Goal: Task Accomplishment & Management: Use online tool/utility

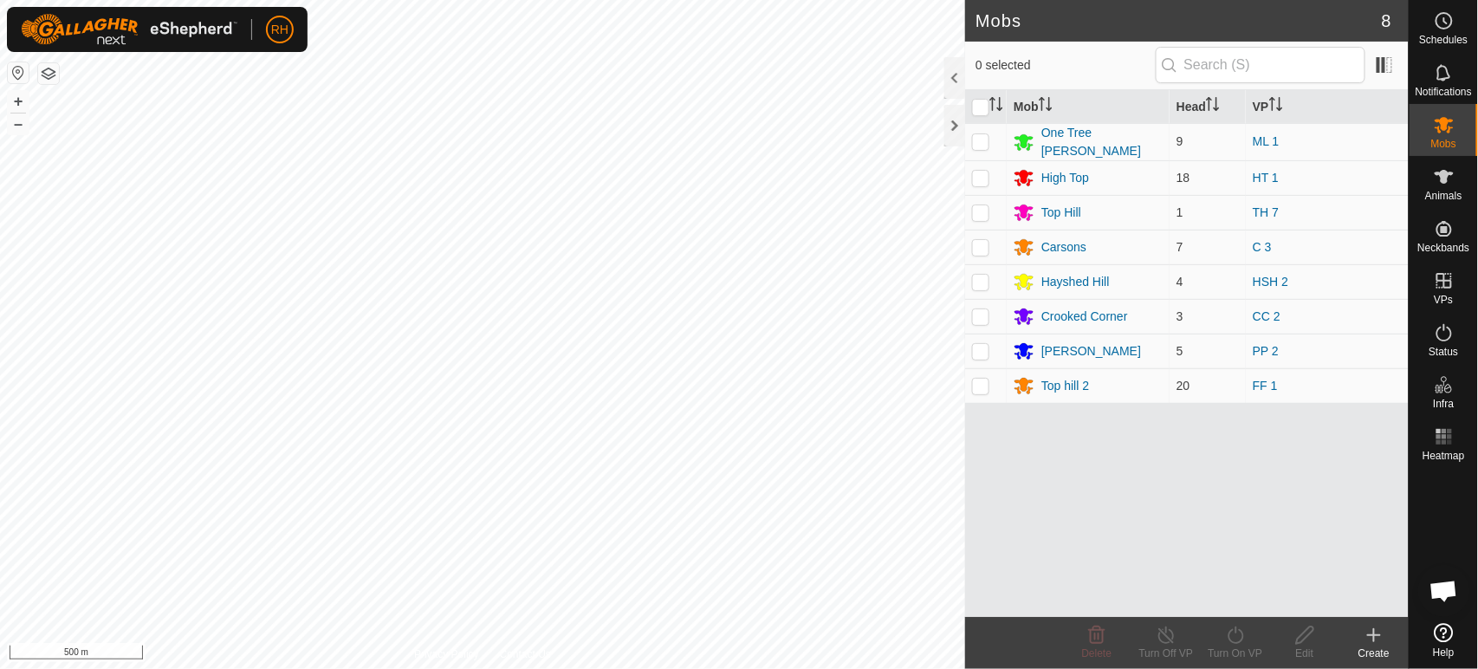
scroll to position [2372, 0]
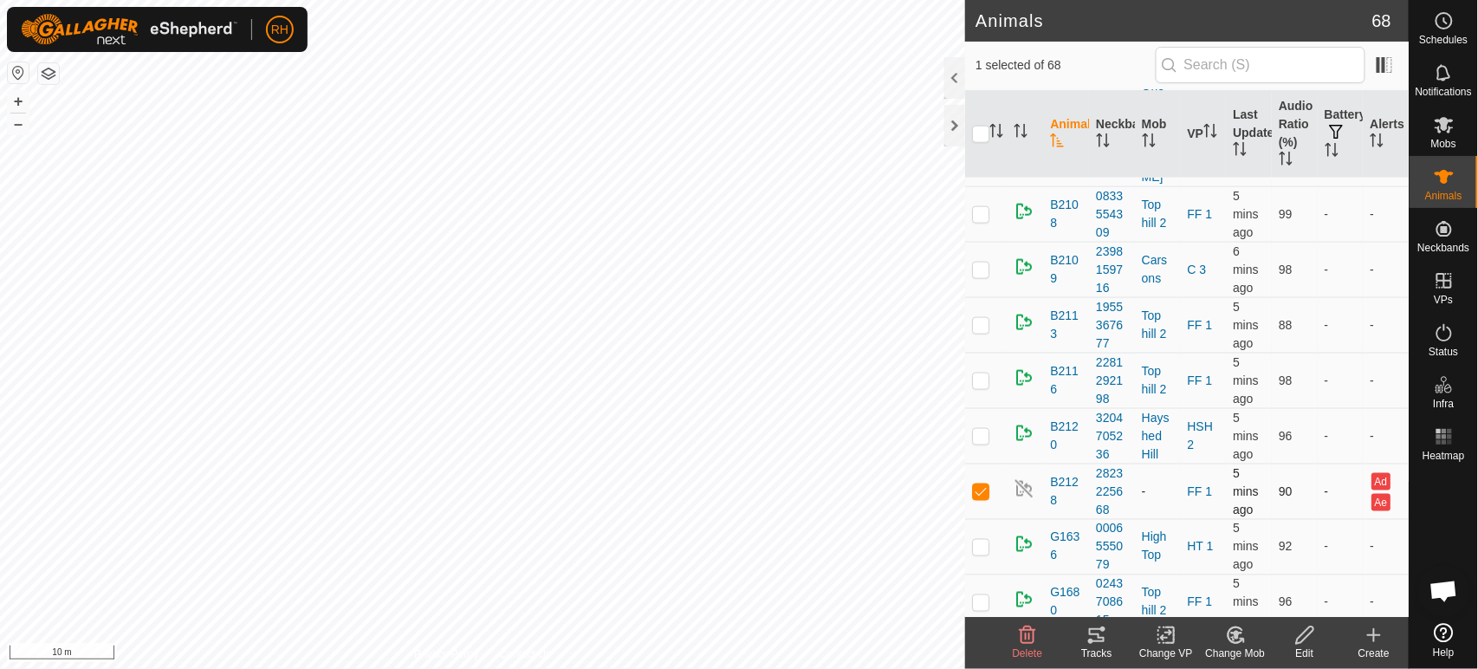
scroll to position [673, 0]
click at [1244, 634] on icon at bounding box center [1236, 635] width 22 height 21
click at [1255, 563] on link "Choose Mob..." at bounding box center [1289, 560] width 172 height 35
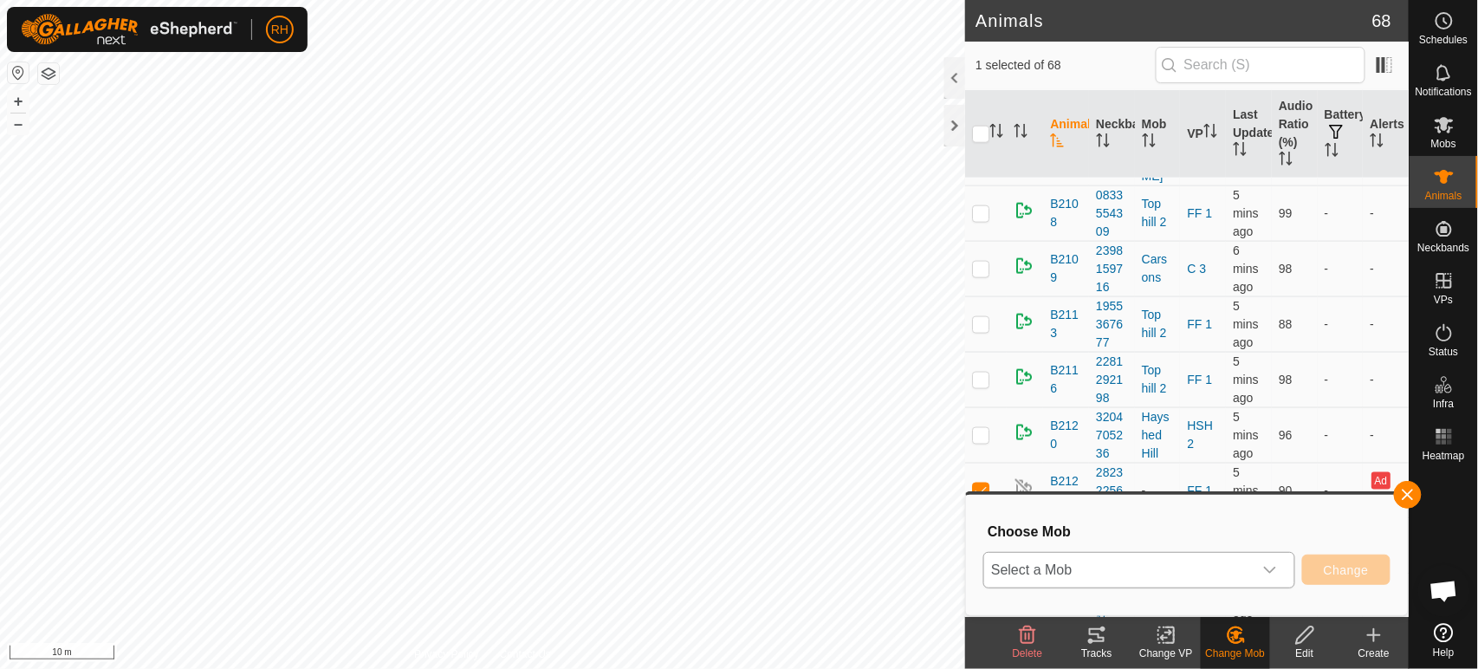
click at [1208, 570] on span "Select a Mob" at bounding box center [1118, 570] width 269 height 35
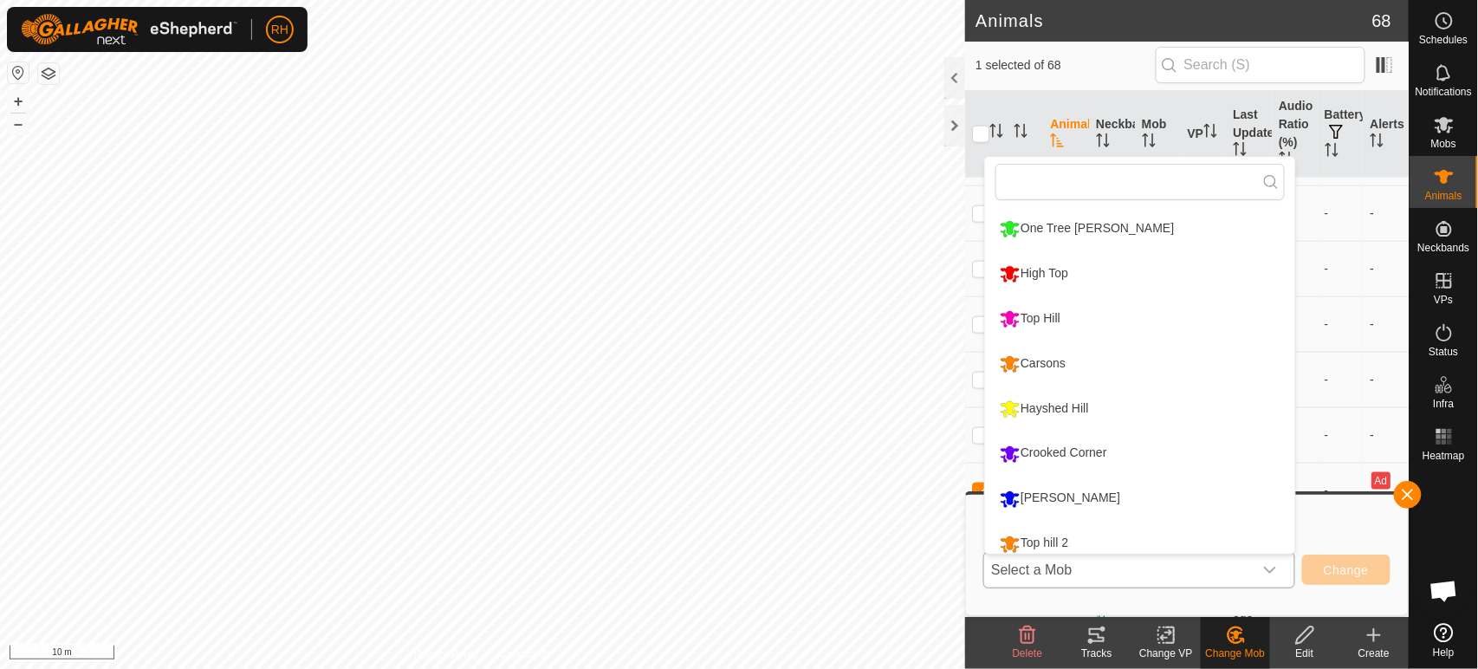
scroll to position [12, 0]
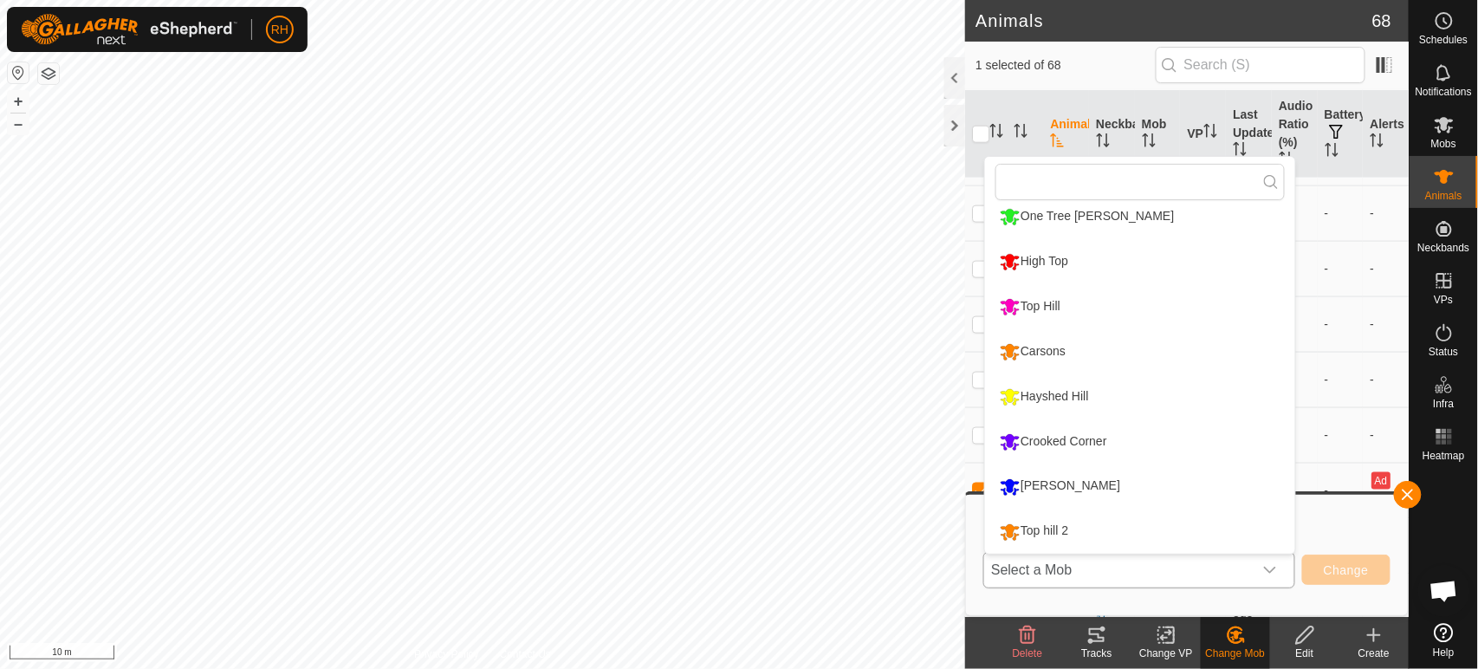
click at [1043, 489] on li "[PERSON_NAME]" at bounding box center [1140, 486] width 310 height 43
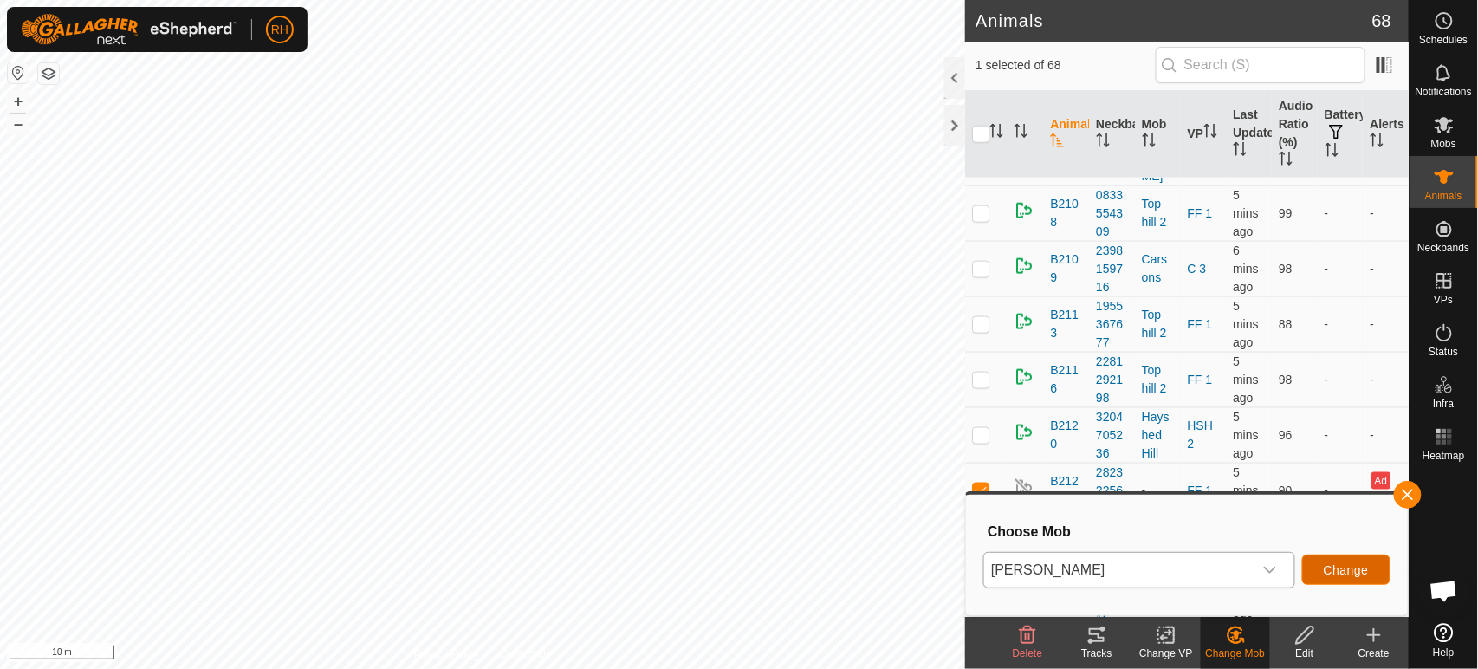
click at [1327, 570] on span "Change" at bounding box center [1346, 570] width 45 height 14
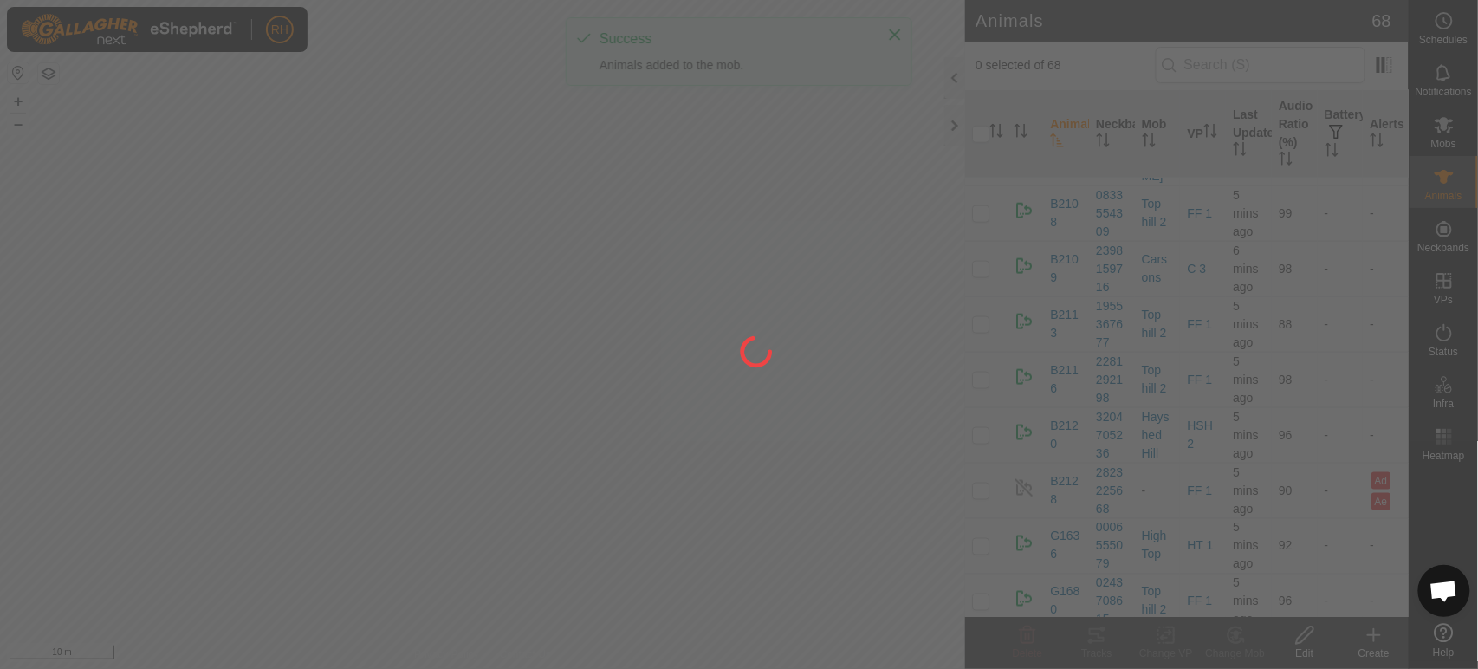
checkbox input "false"
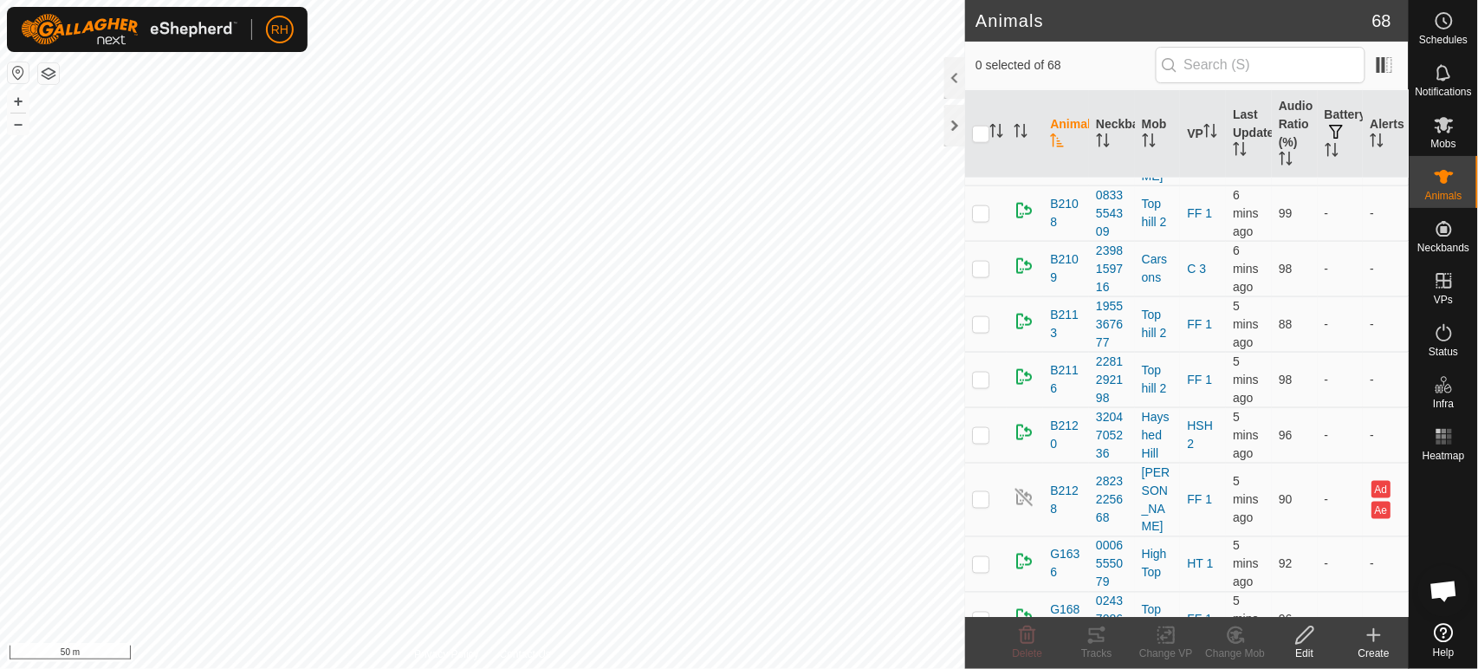
click at [667, 668] on html "RH Schedules Notifications Mobs Animals Neckbands VPs Status Infra Heatmap Help…" at bounding box center [739, 334] width 1478 height 669
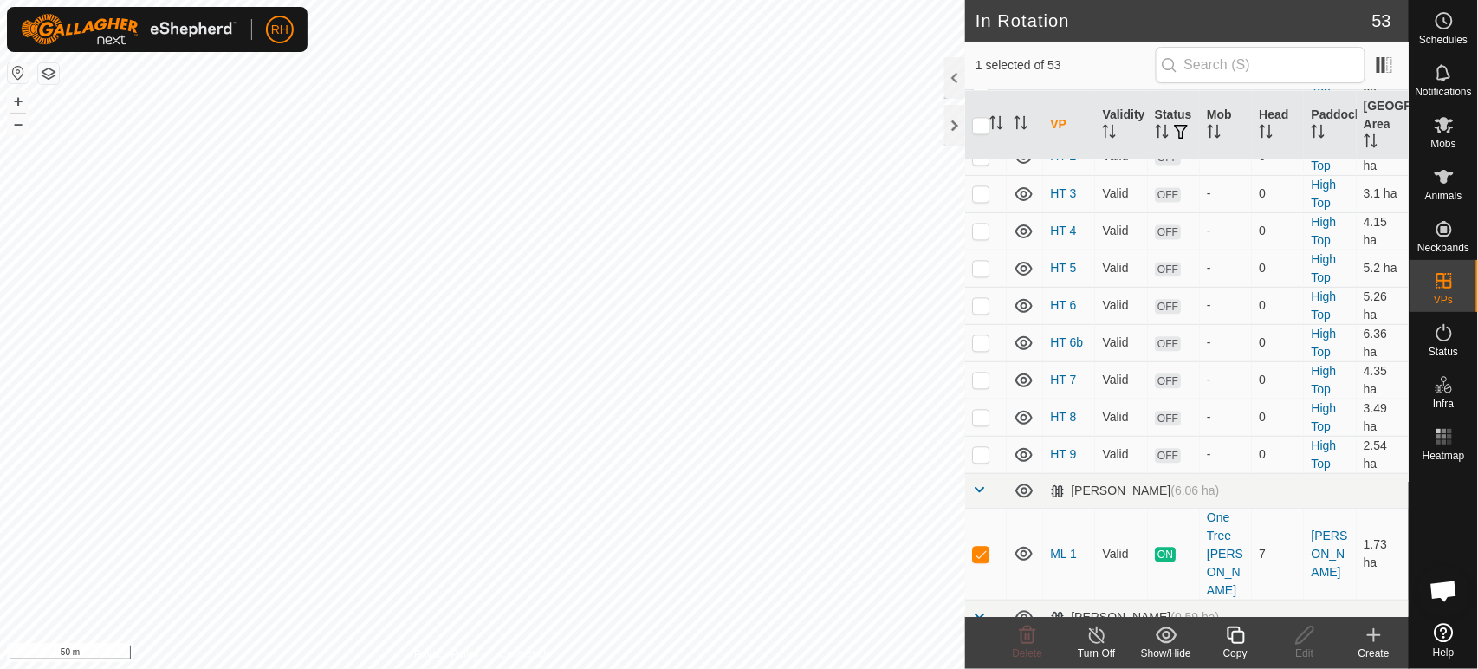
scroll to position [1155, 0]
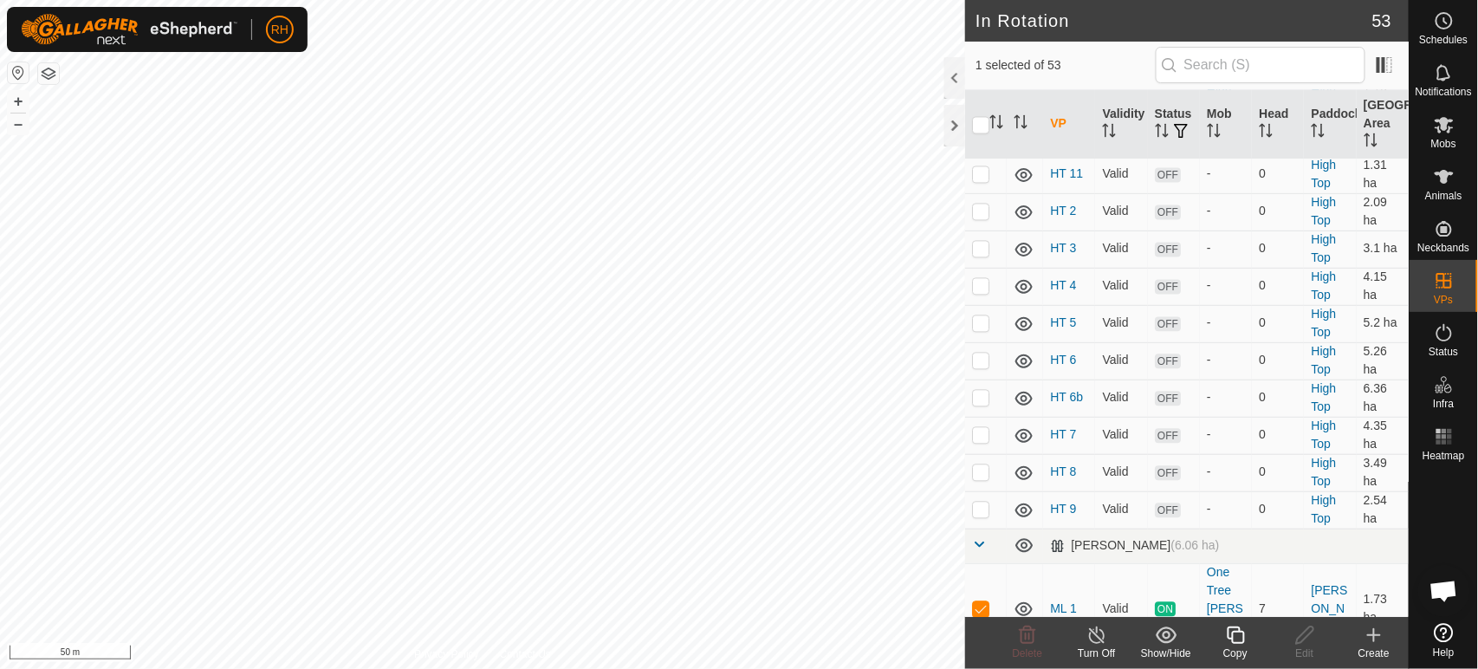
click at [1100, 640] on icon at bounding box center [1097, 635] width 22 height 21
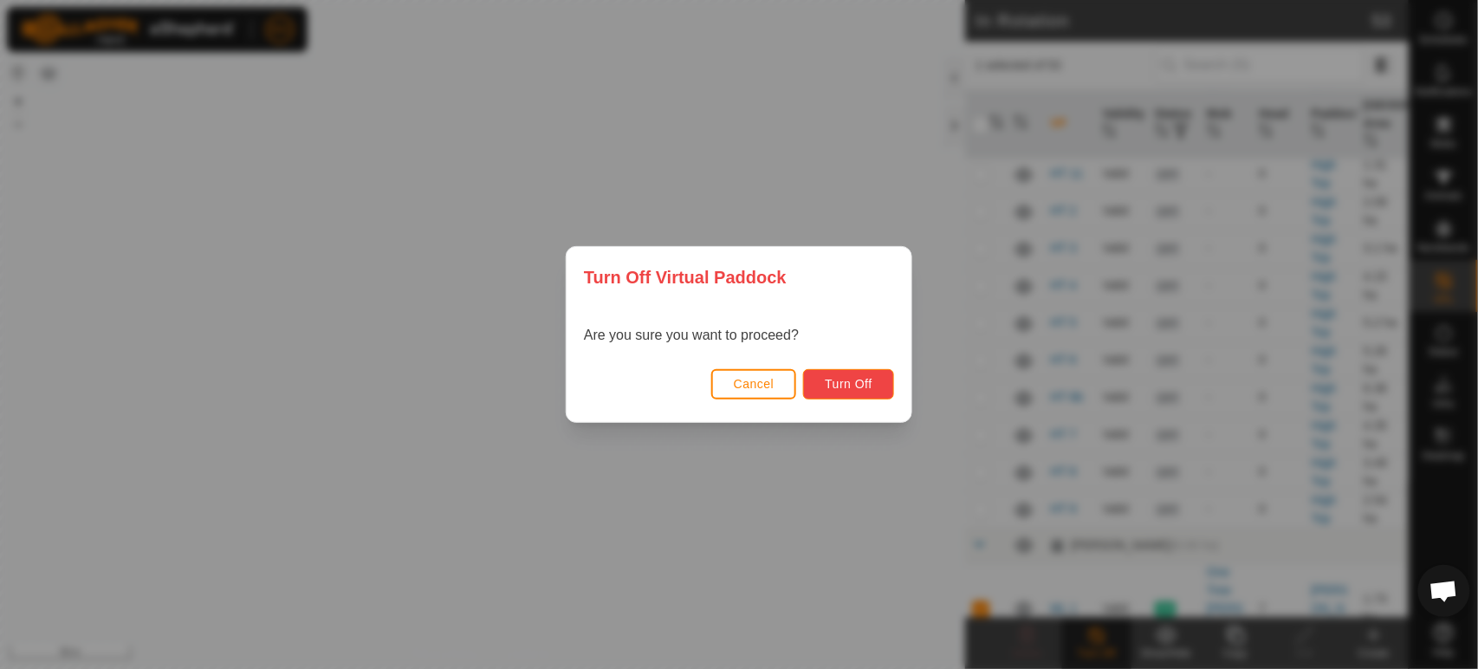
click at [853, 392] on button "Turn Off" at bounding box center [848, 384] width 91 height 30
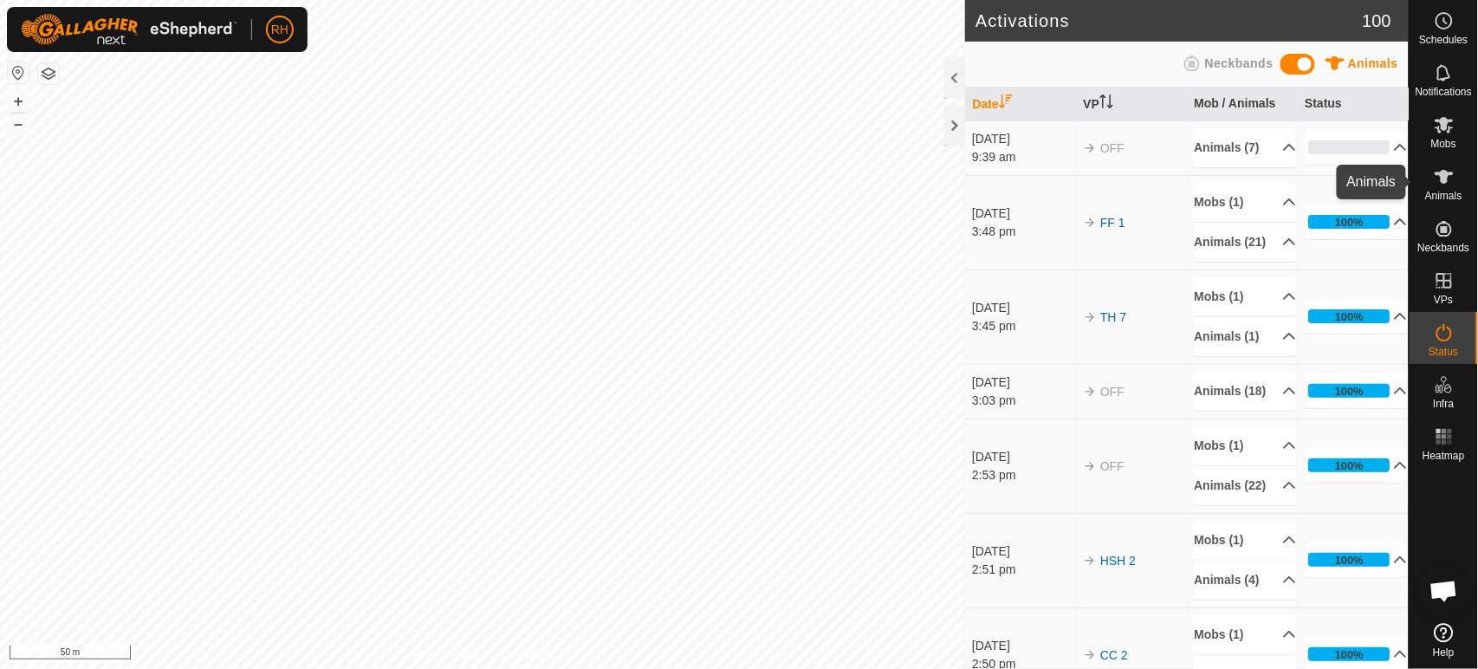
click at [1452, 187] on es-animals-svg-icon at bounding box center [1444, 177] width 31 height 28
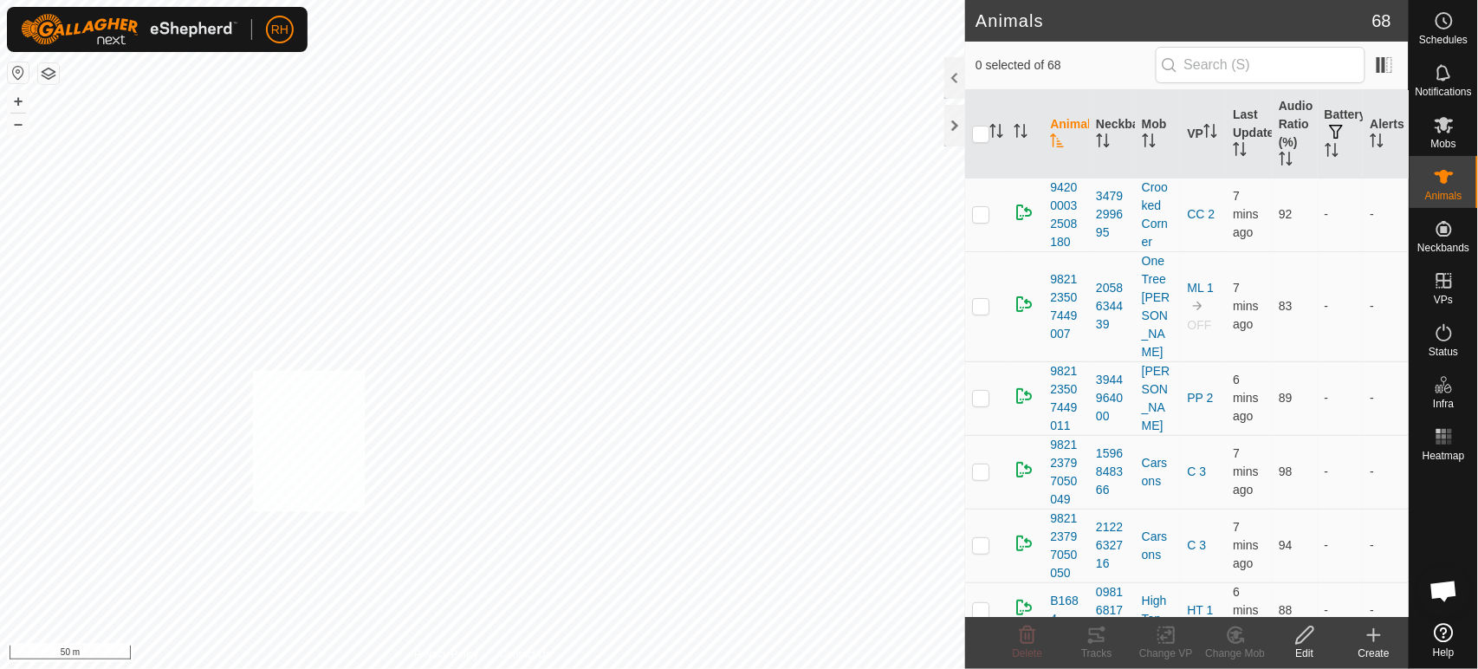
checkbox input "true"
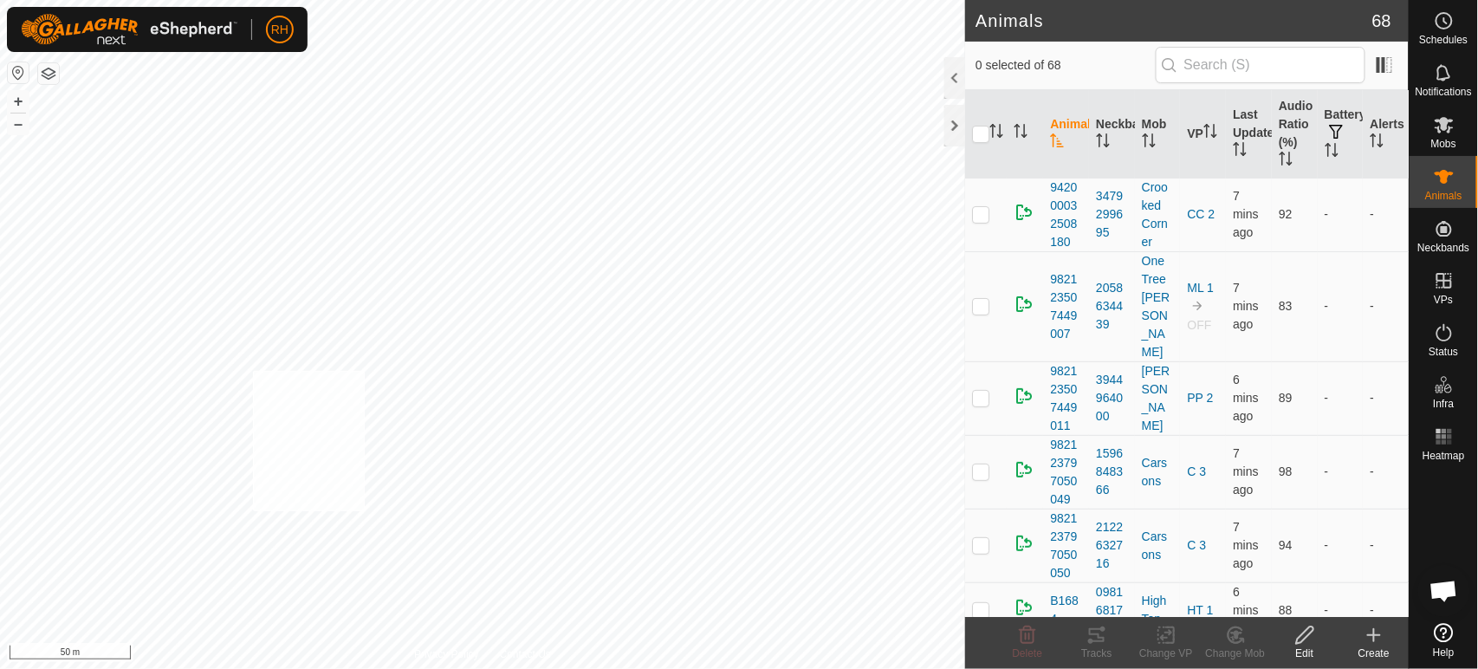
checkbox input "true"
click at [1239, 638] on icon at bounding box center [1236, 635] width 22 height 21
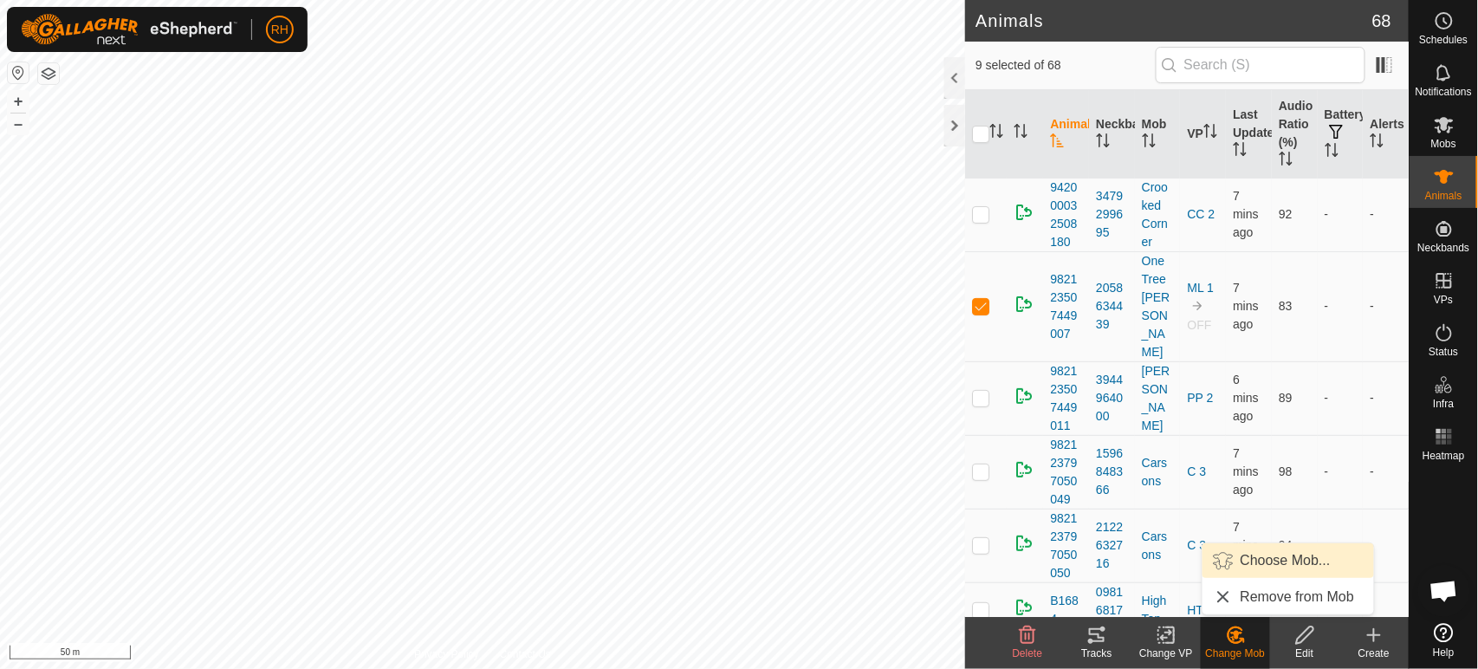
click at [1277, 562] on link "Choose Mob..." at bounding box center [1289, 560] width 172 height 35
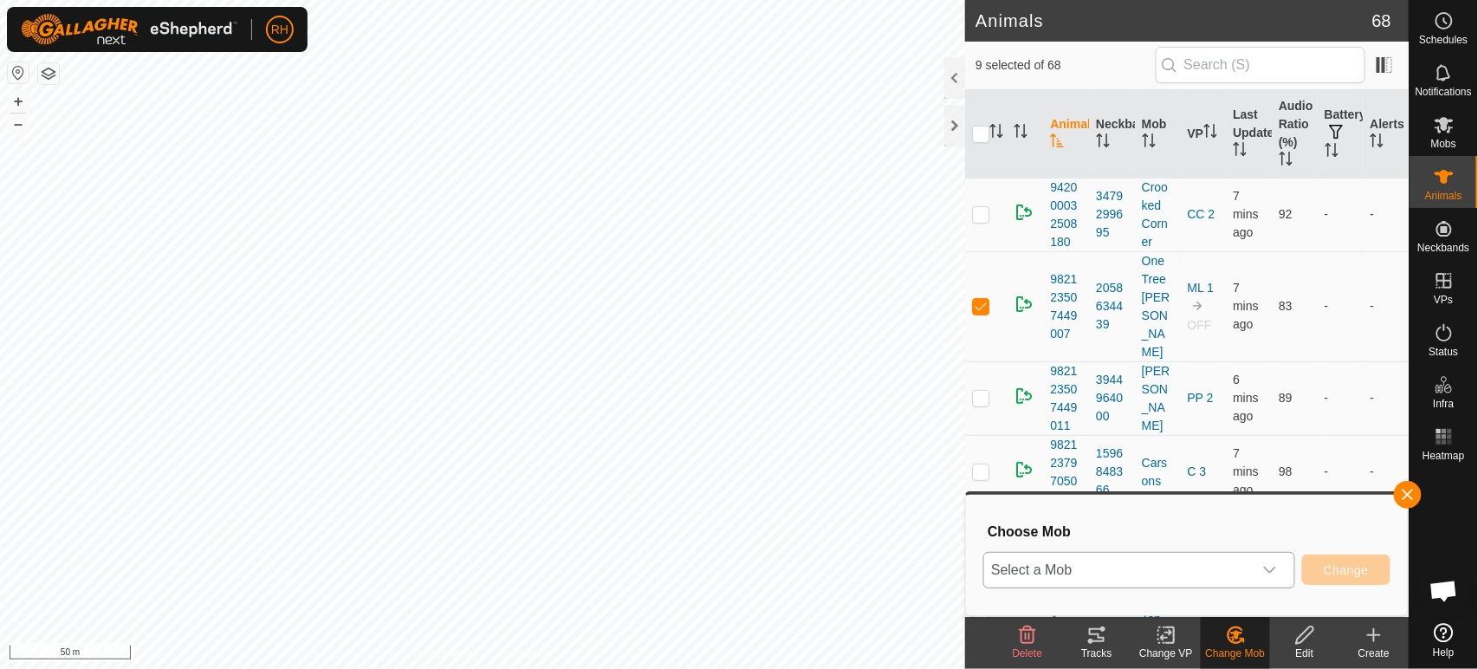
click at [1171, 570] on span "Select a Mob" at bounding box center [1118, 570] width 269 height 35
click at [1088, 570] on span "Select a Mob" at bounding box center [1118, 570] width 269 height 35
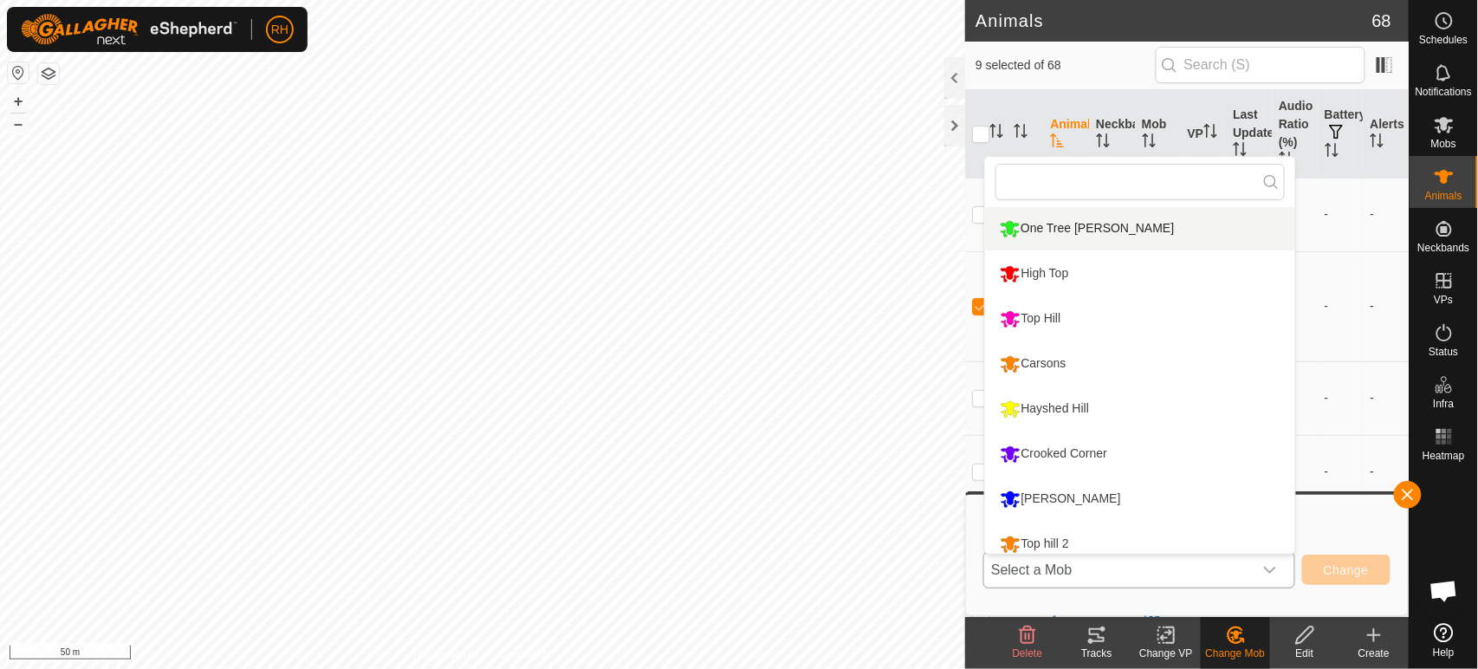
click at [1053, 226] on li "One Tree [PERSON_NAME]" at bounding box center [1140, 228] width 310 height 43
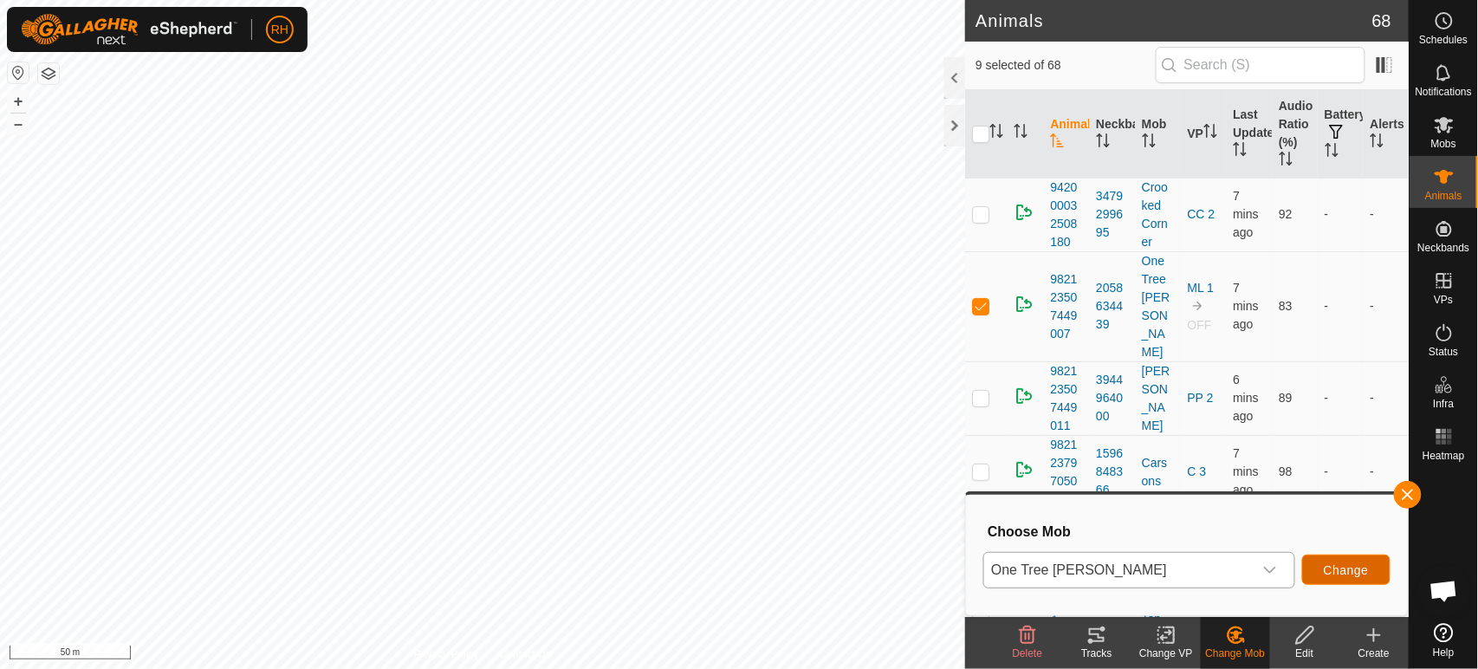
click at [1354, 567] on span "Change" at bounding box center [1346, 570] width 45 height 14
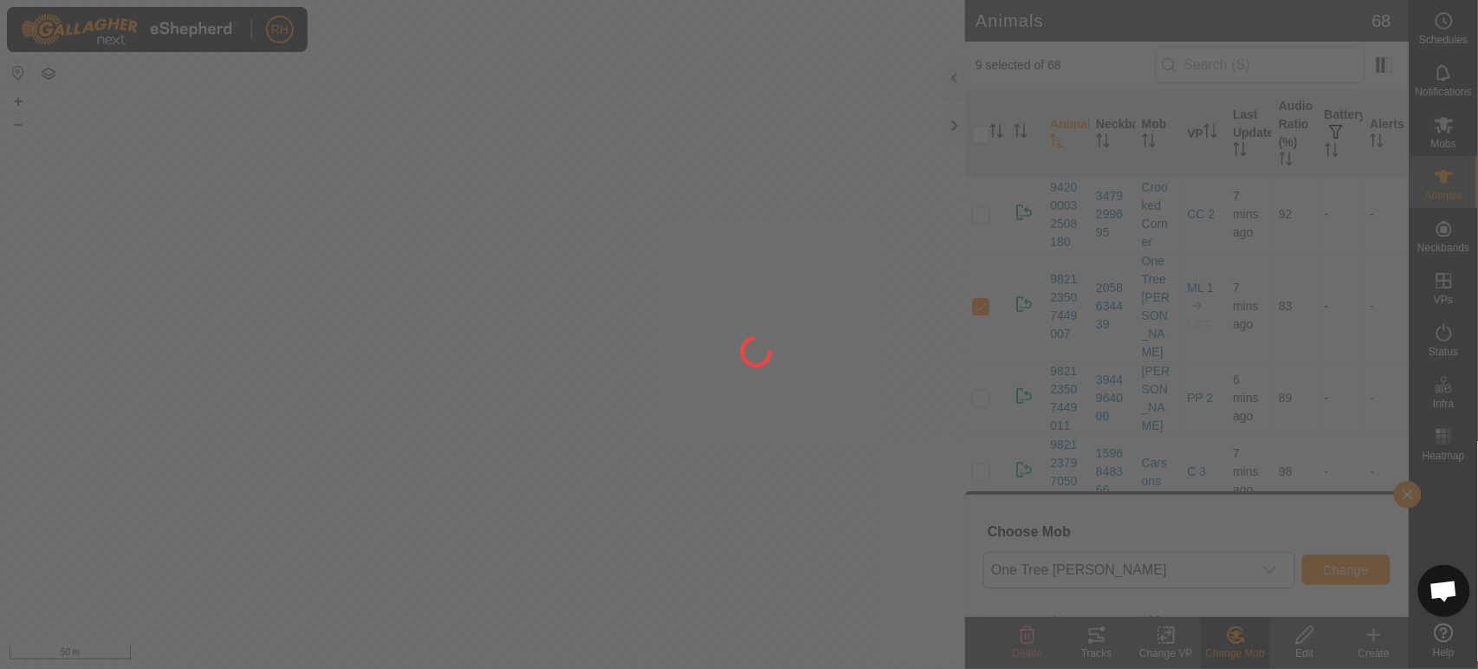
checkbox input "false"
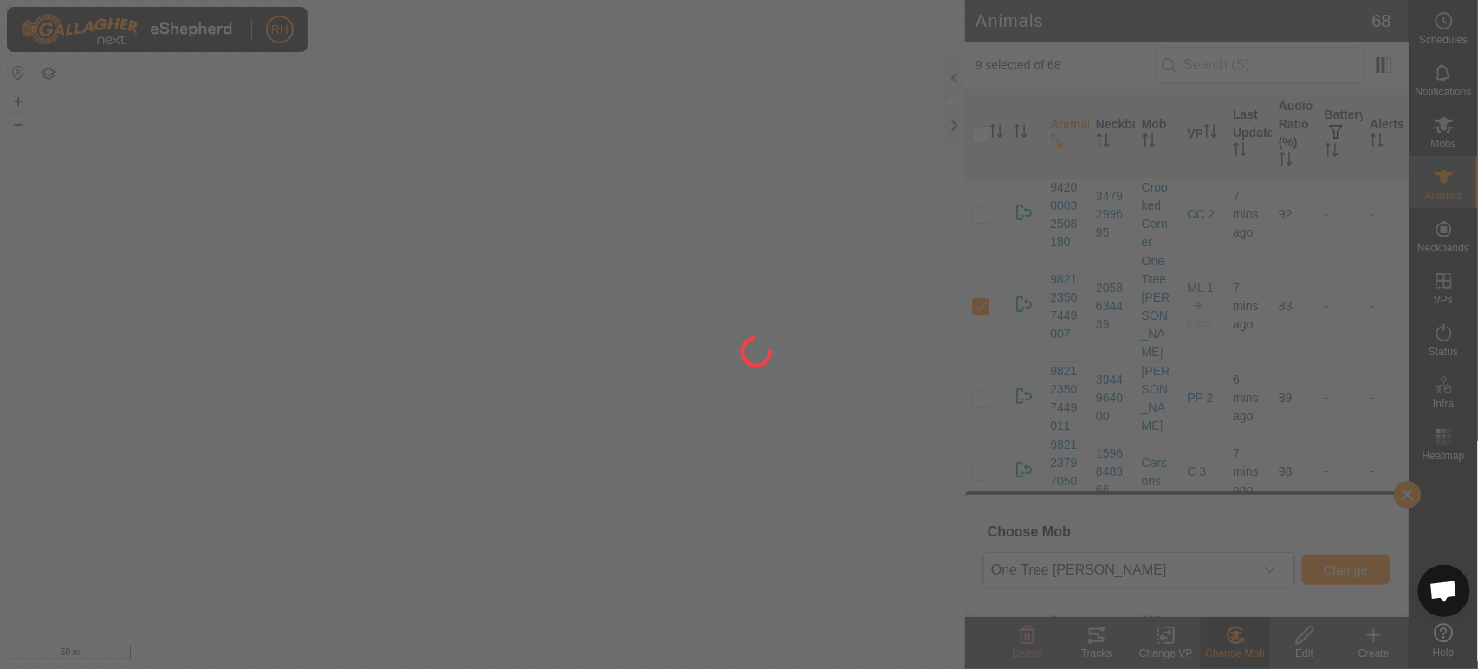
checkbox input "false"
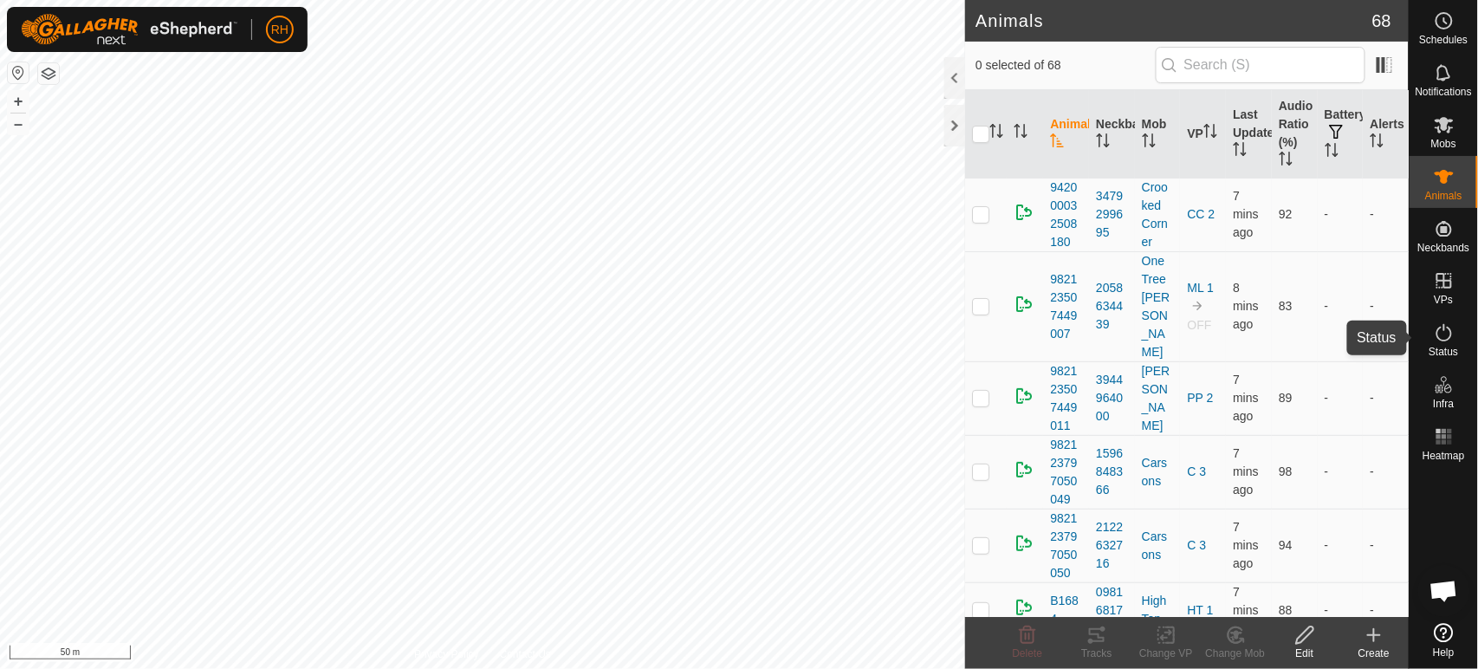
click at [1442, 336] on icon at bounding box center [1444, 332] width 21 height 21
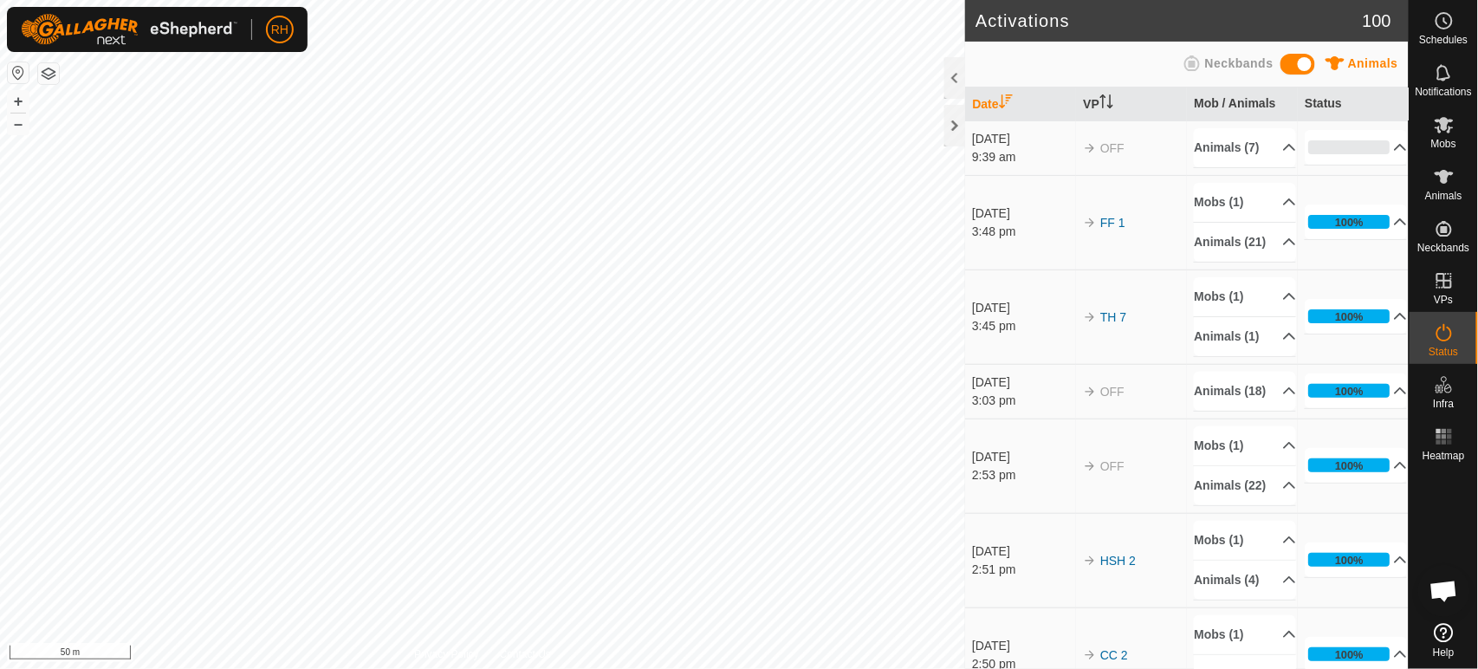
scroll to position [2372, 0]
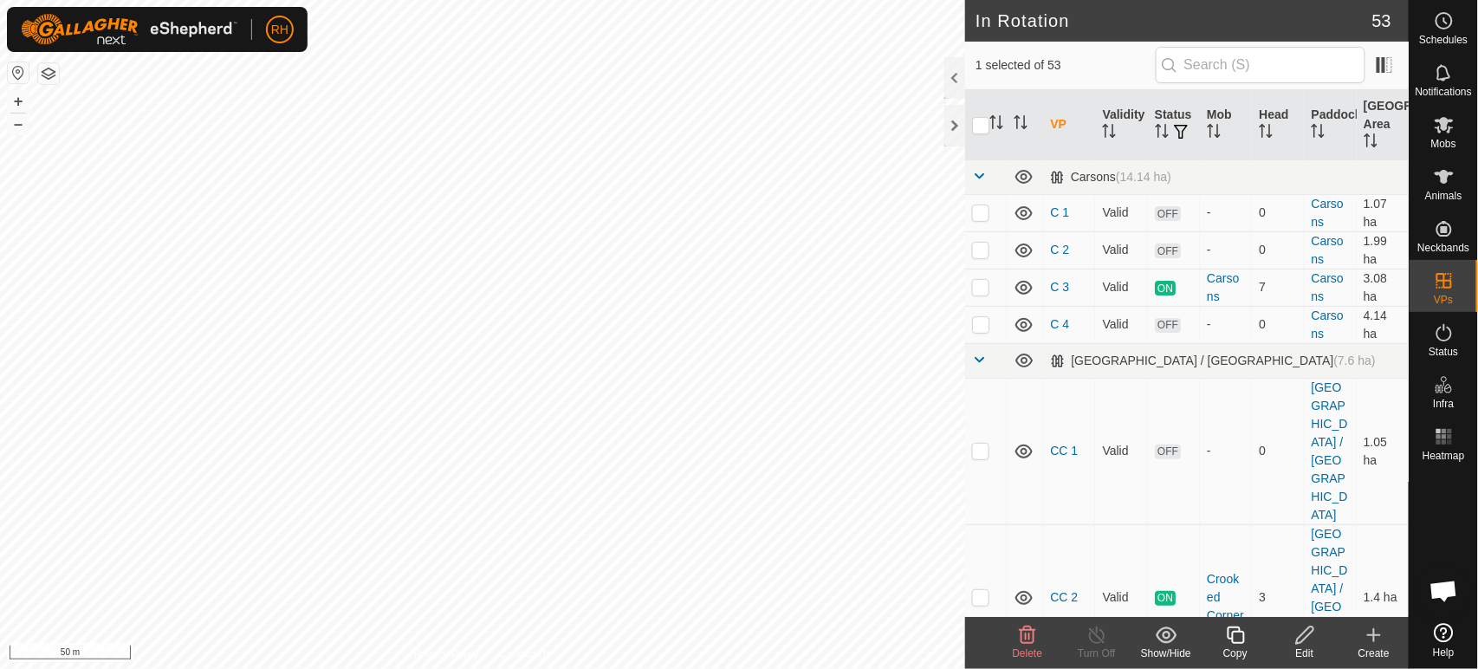
click at [1300, 636] on icon at bounding box center [1304, 634] width 17 height 17
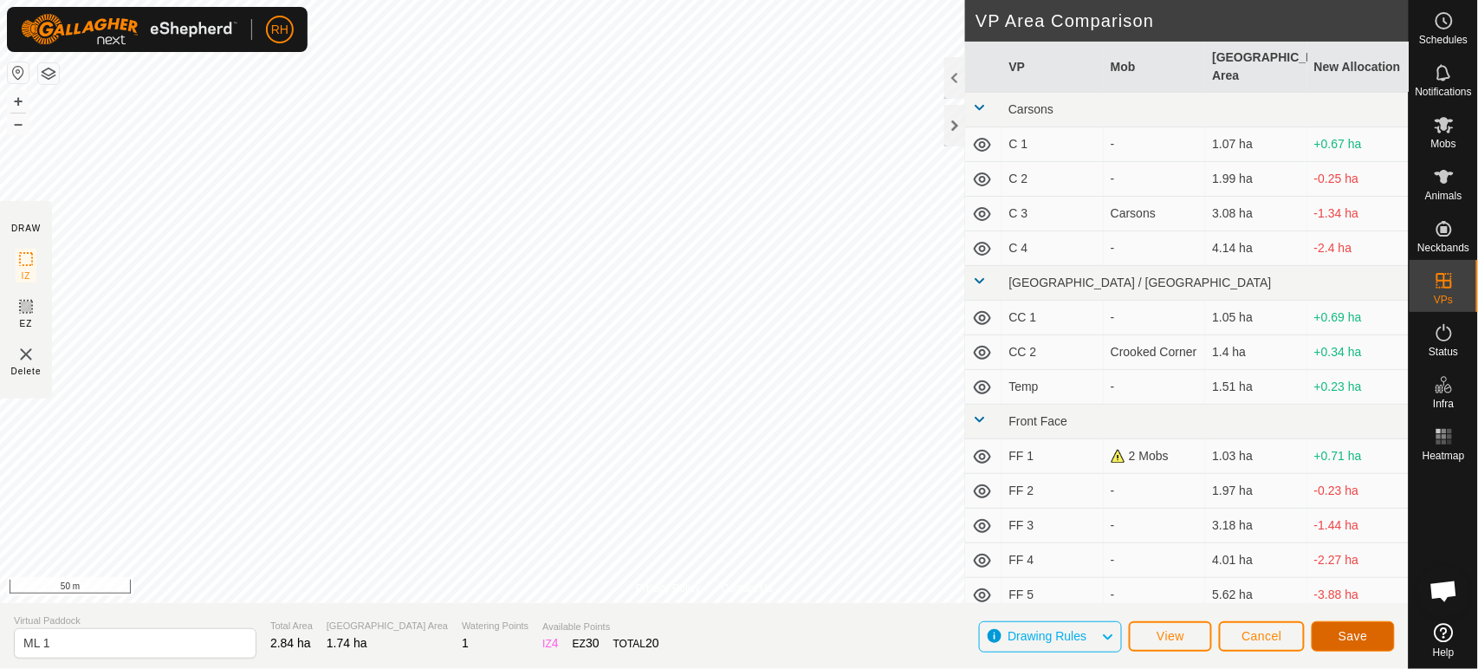
click at [1355, 635] on span "Save" at bounding box center [1353, 636] width 29 height 14
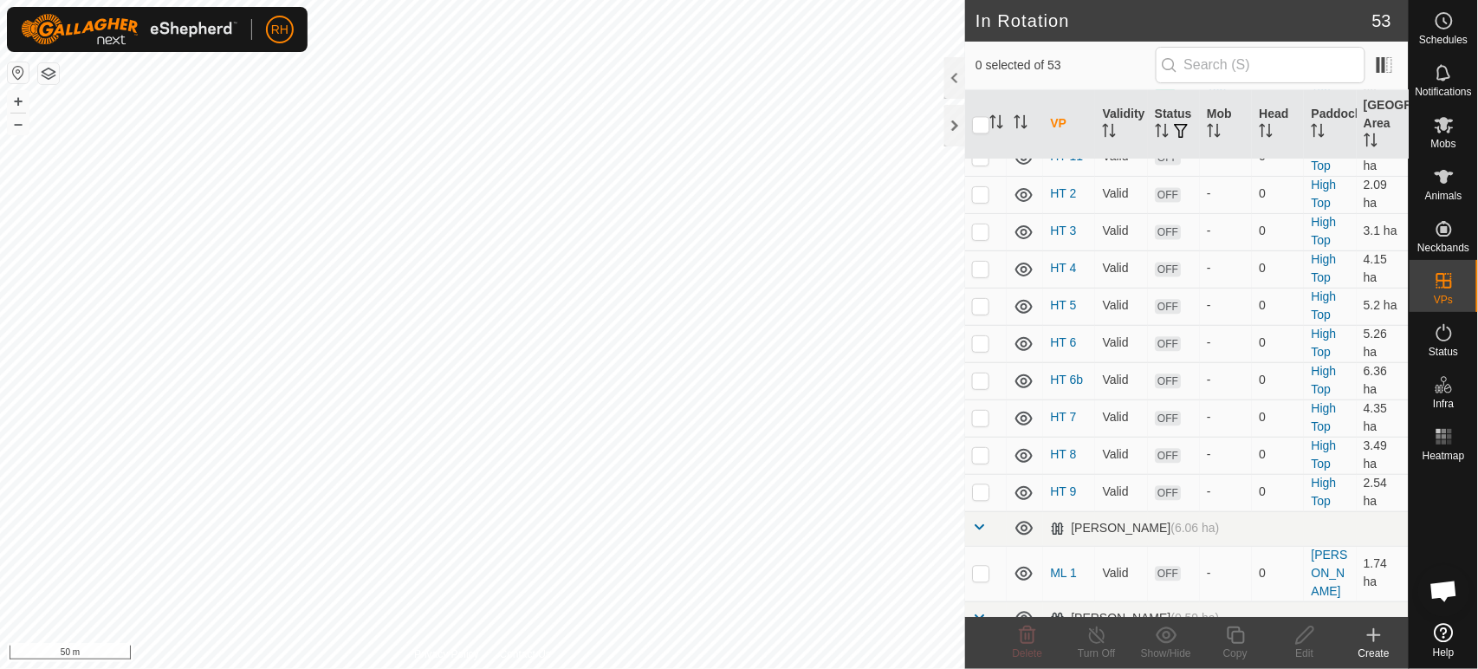
scroll to position [1251, 0]
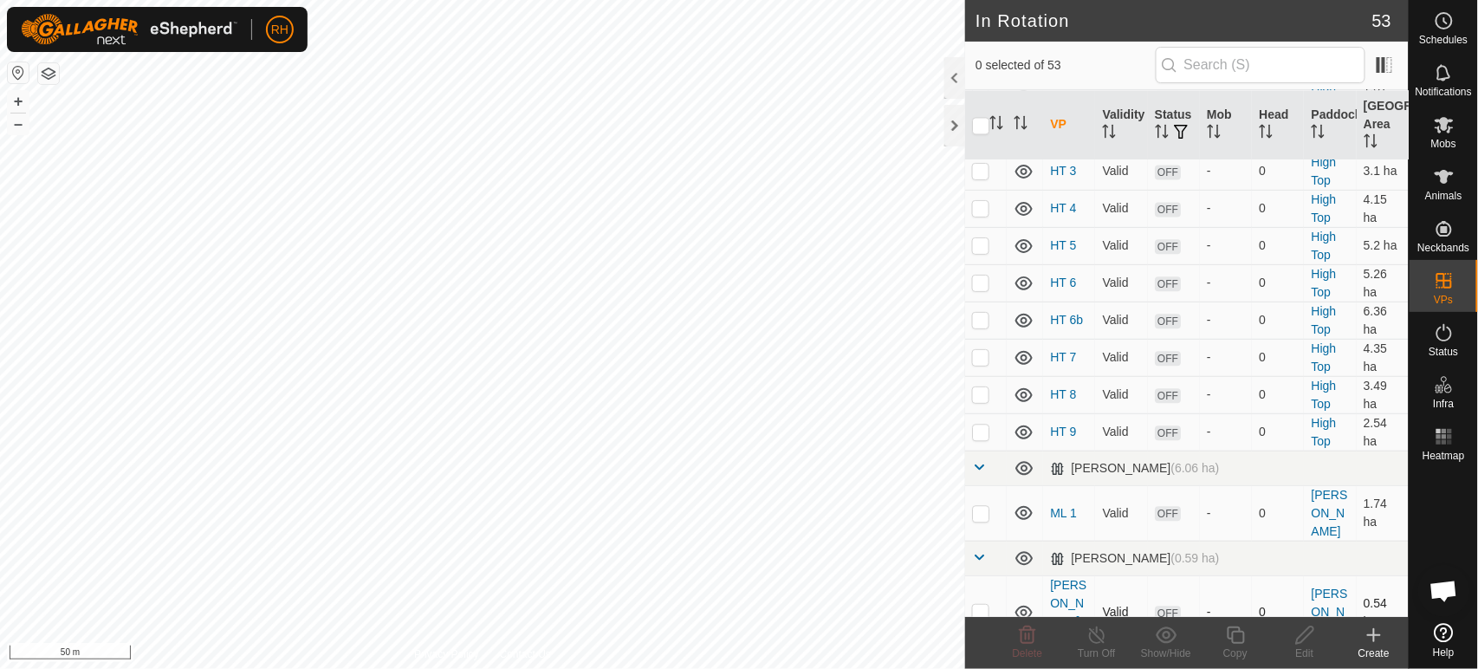
checkbox input "true"
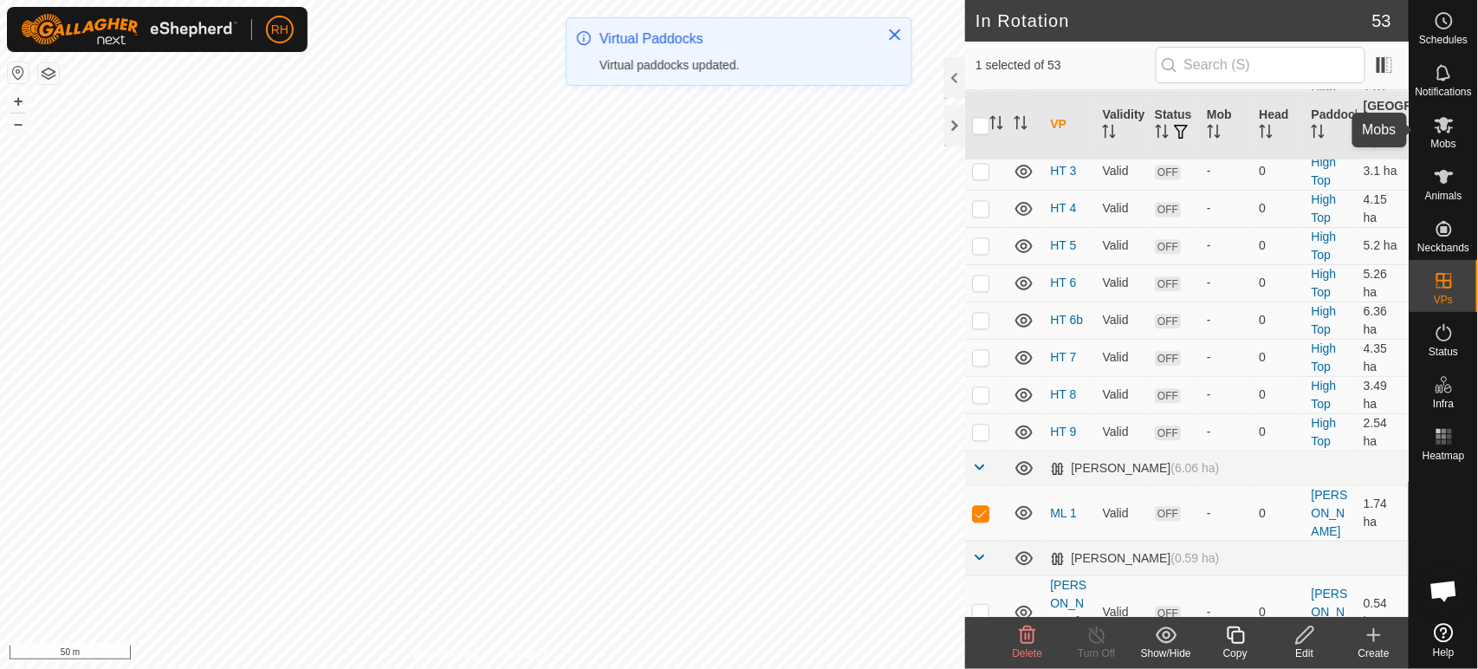
click at [1457, 133] on es-mob-svg-icon at bounding box center [1444, 125] width 31 height 28
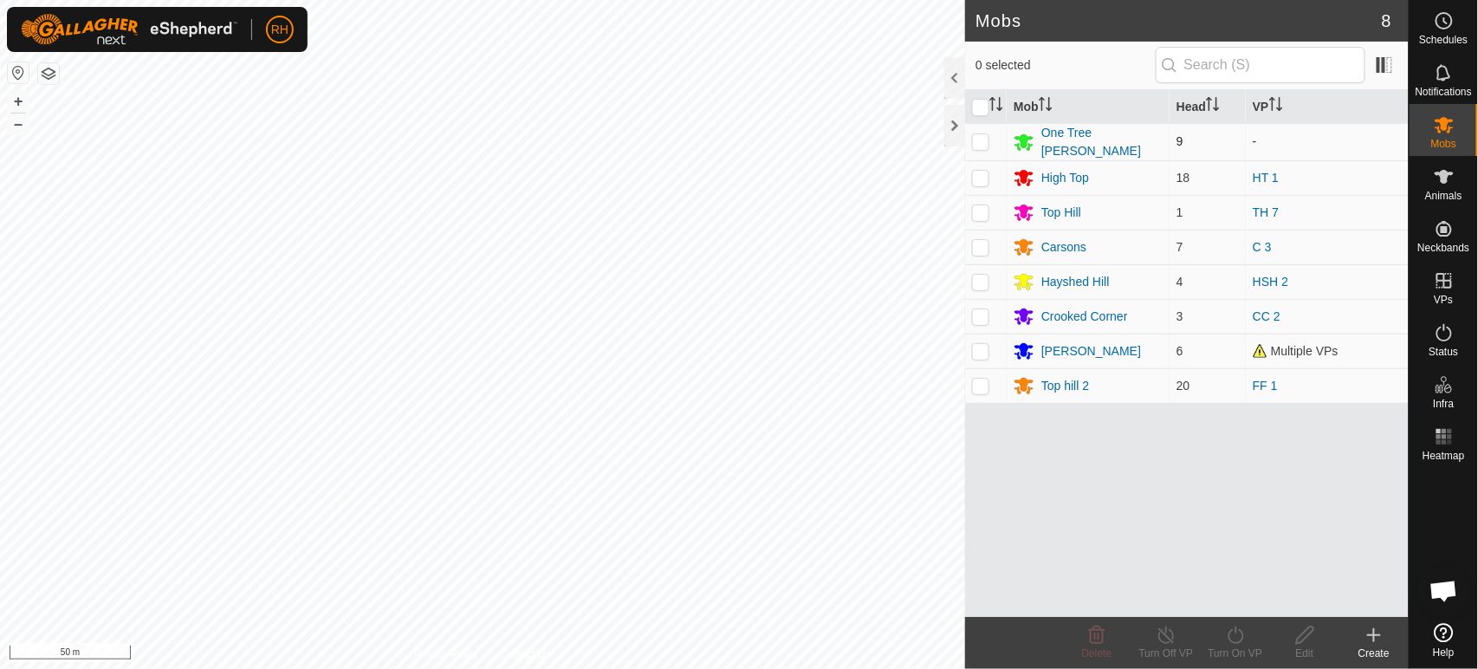
click at [979, 142] on p-checkbox at bounding box center [980, 141] width 17 height 14
checkbox input "true"
click at [1236, 632] on icon at bounding box center [1236, 634] width 16 height 17
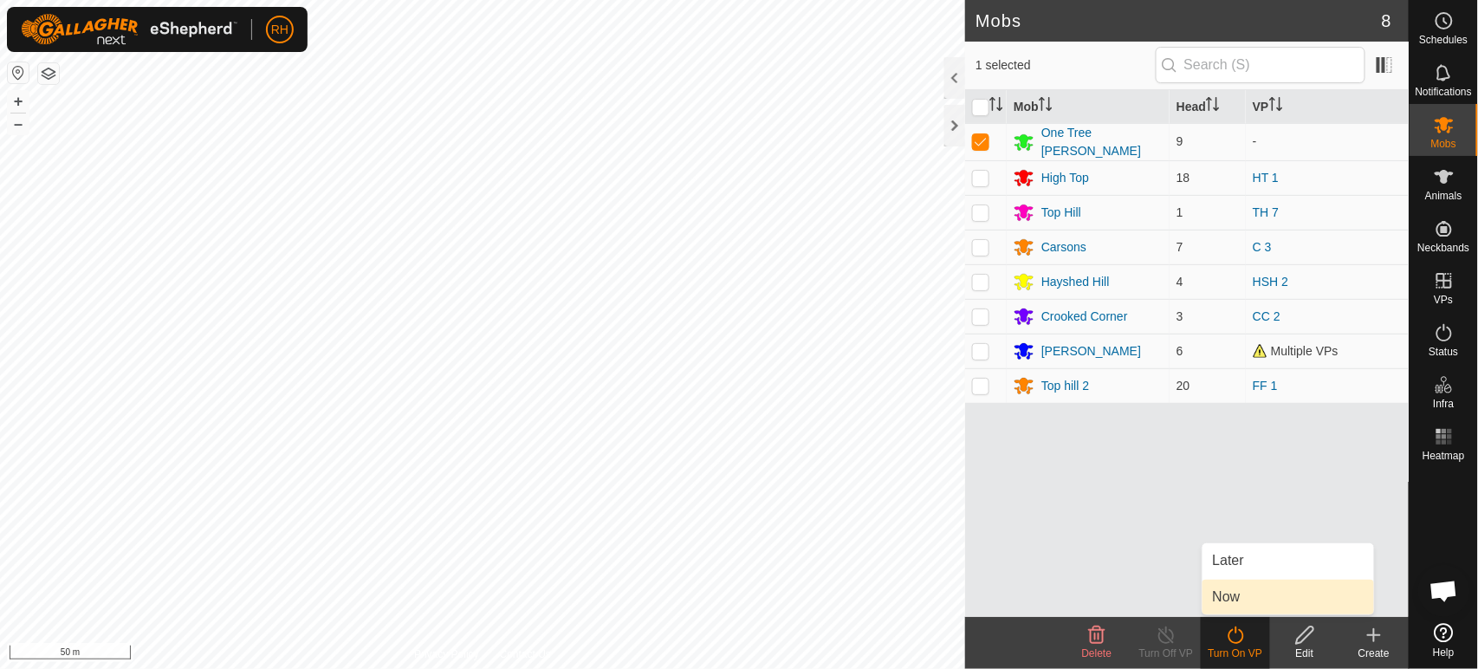
click at [1238, 600] on link "Now" at bounding box center [1289, 597] width 172 height 35
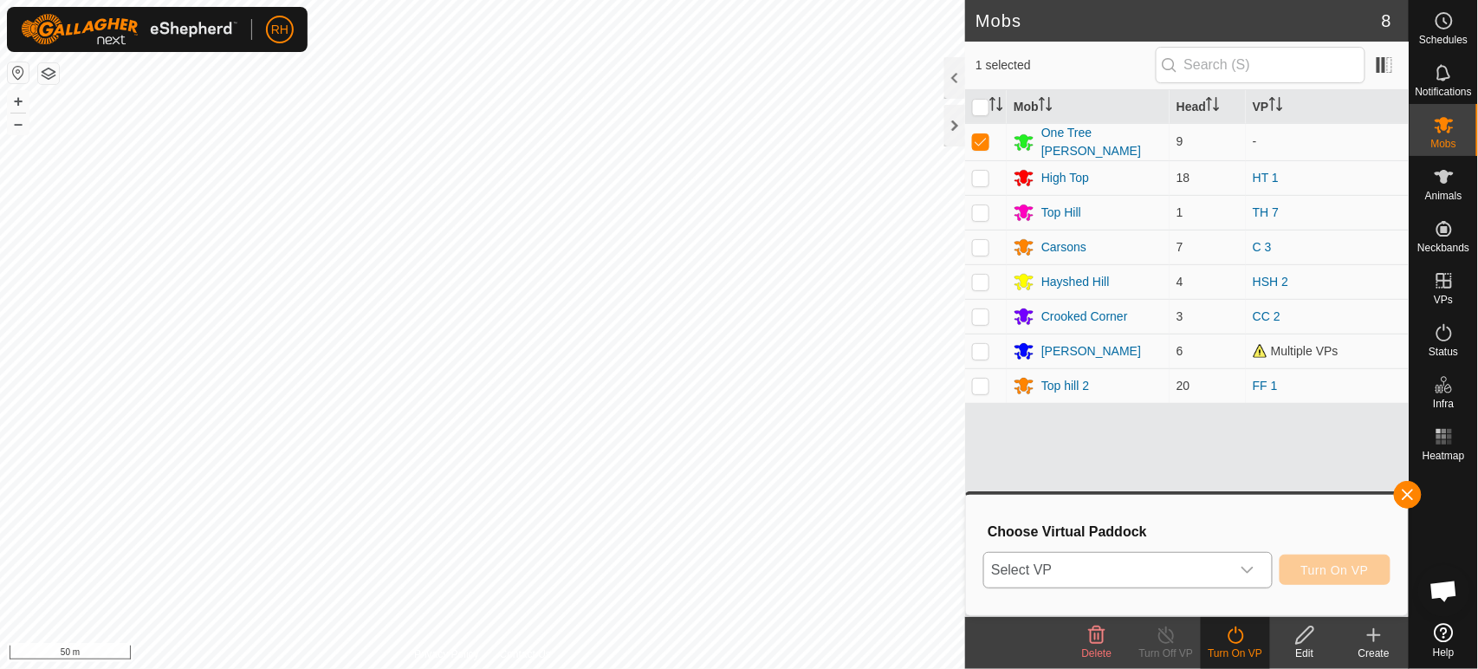
click at [1184, 569] on span "Select VP" at bounding box center [1106, 570] width 245 height 35
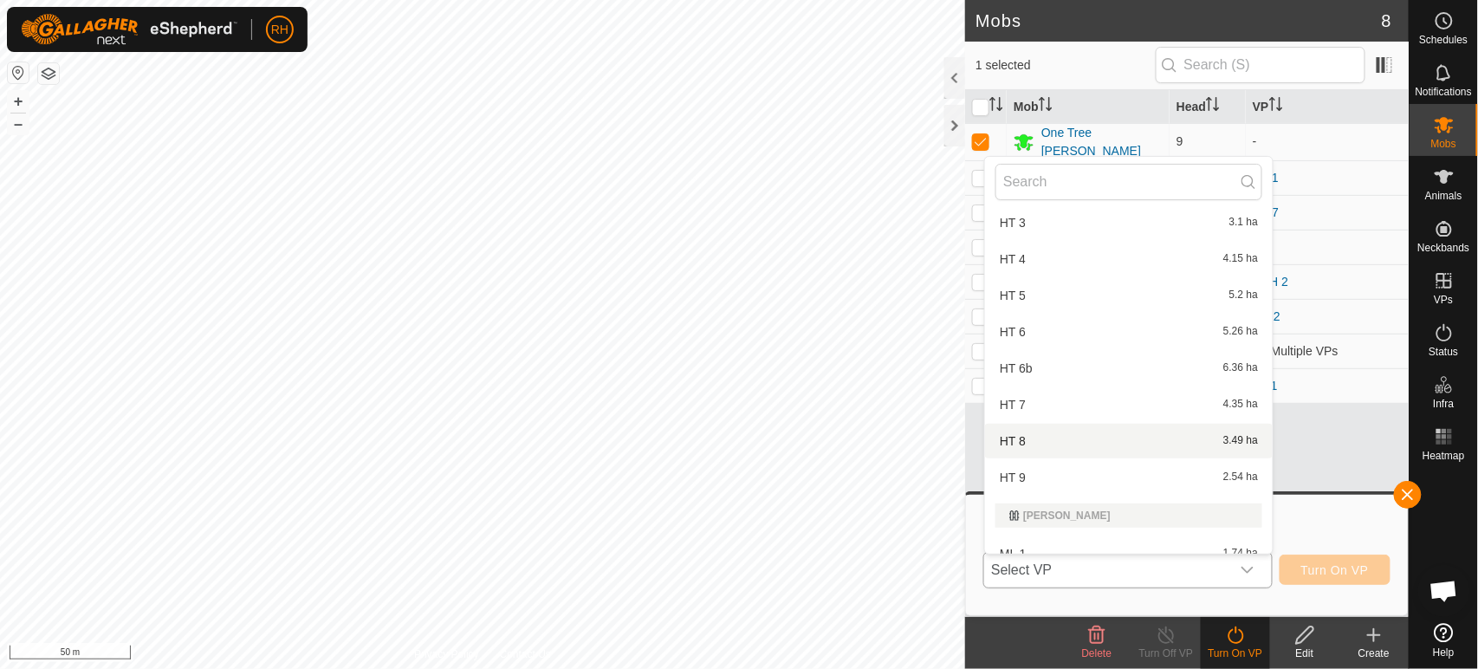
scroll to position [963, 0]
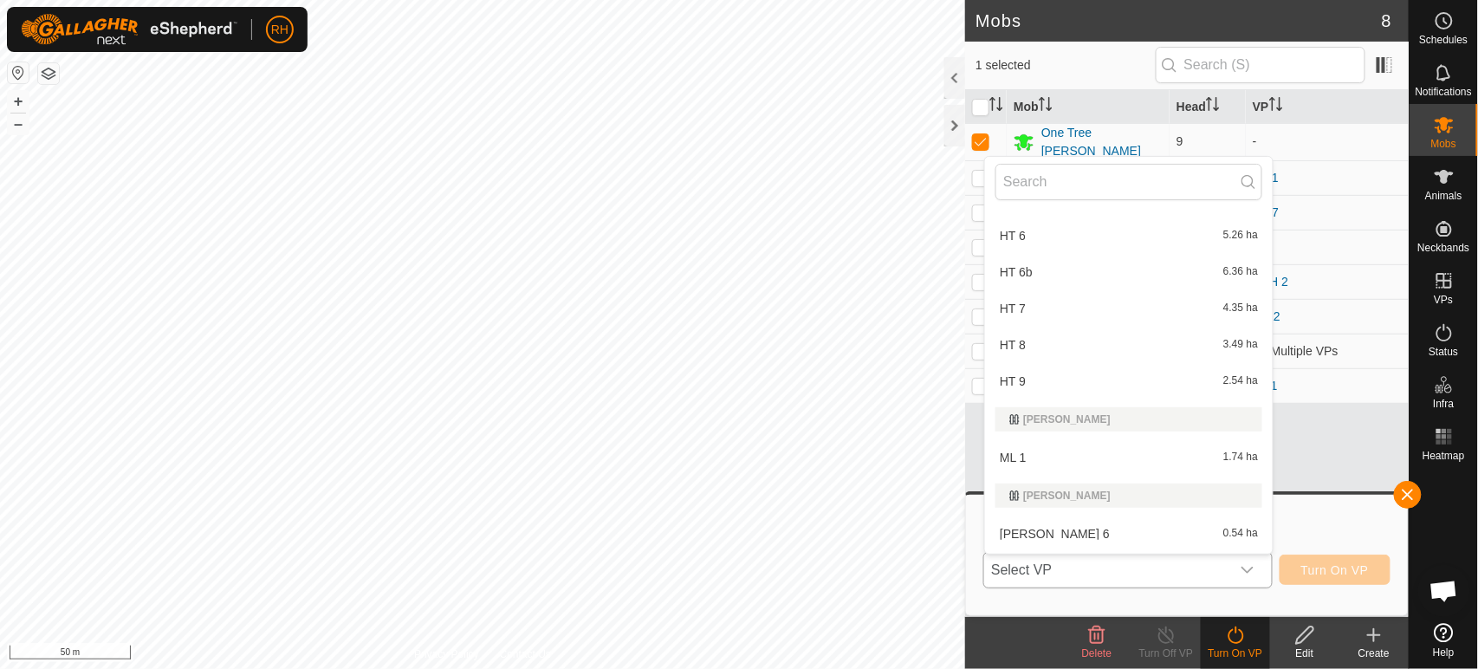
click at [1063, 443] on li "ML 1 1.74 ha" at bounding box center [1129, 457] width 288 height 35
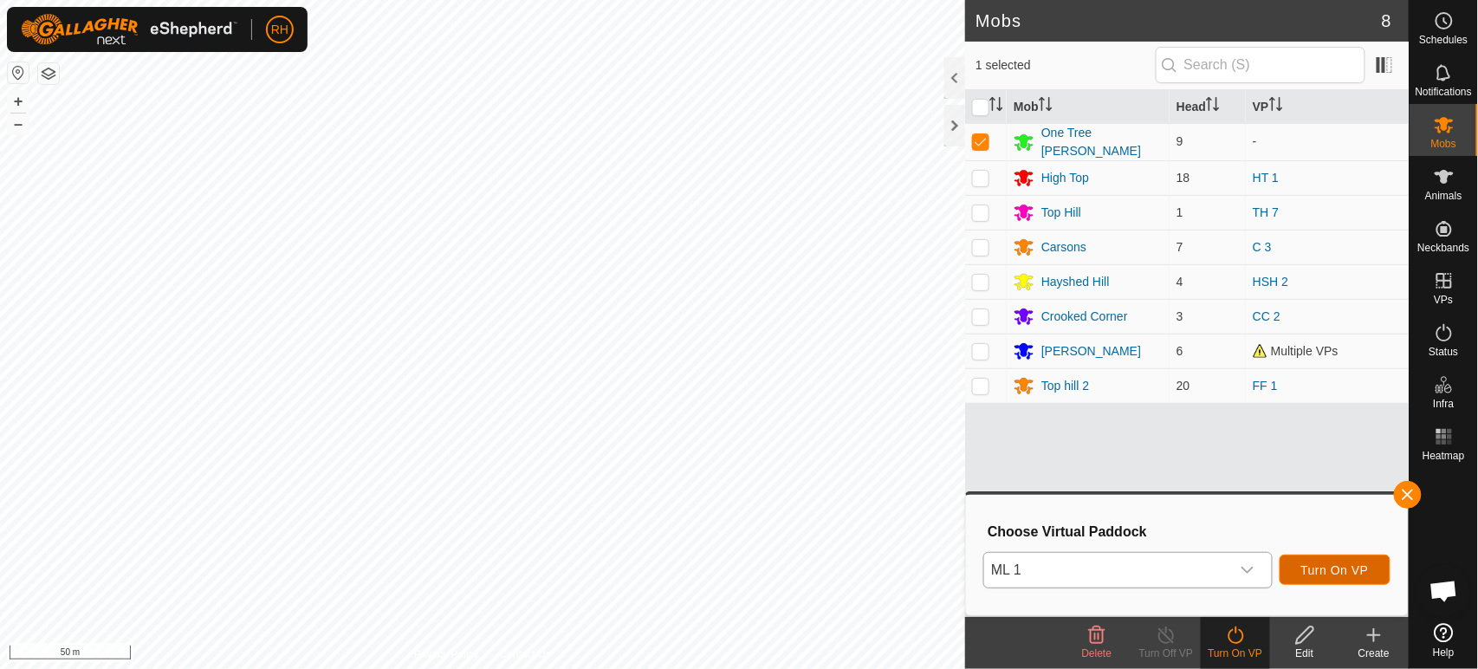
click at [1348, 575] on span "Turn On VP" at bounding box center [1335, 570] width 68 height 14
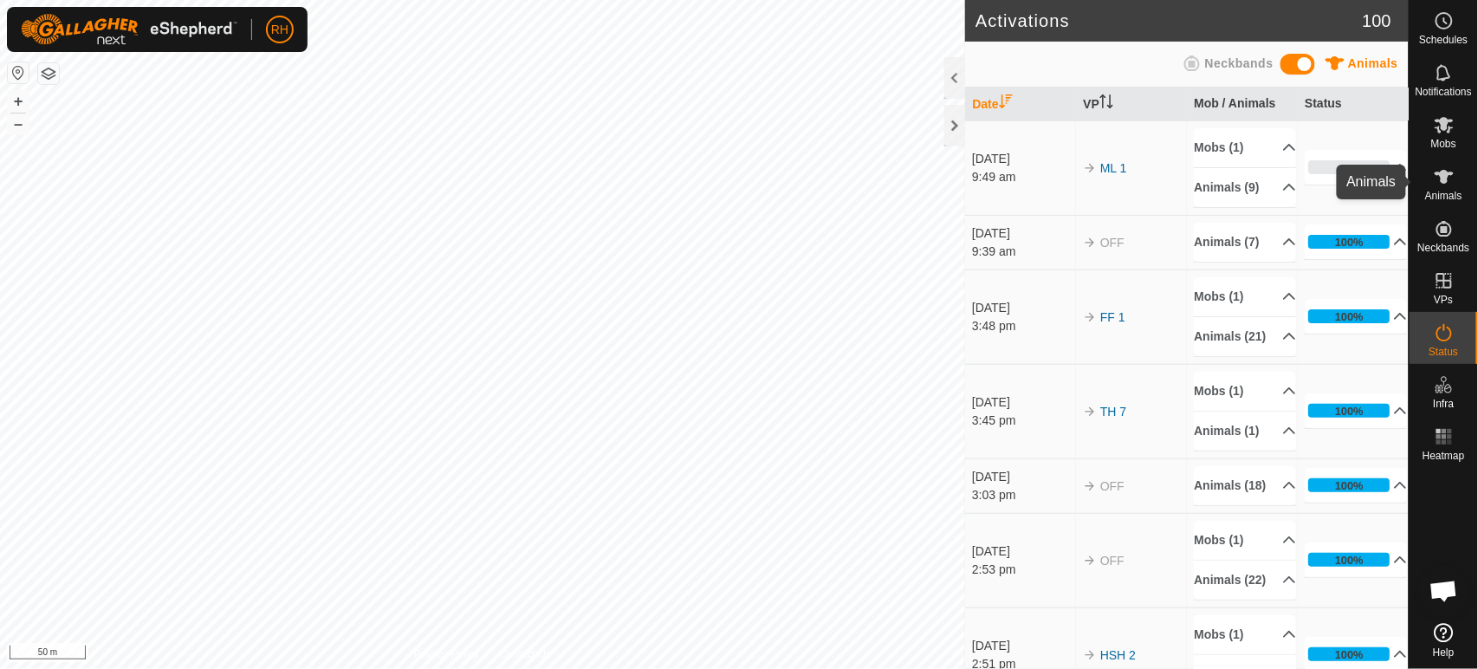
click at [1448, 183] on icon at bounding box center [1444, 176] width 21 height 21
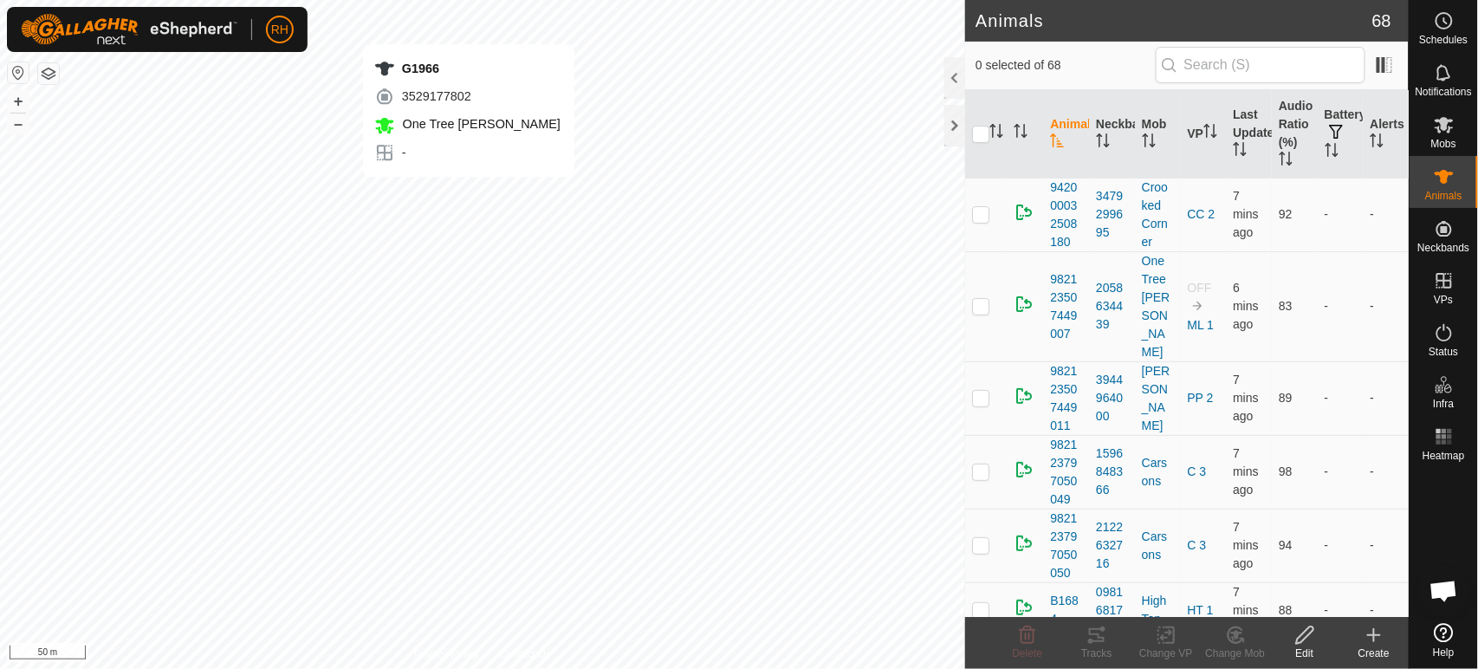
checkbox input "true"
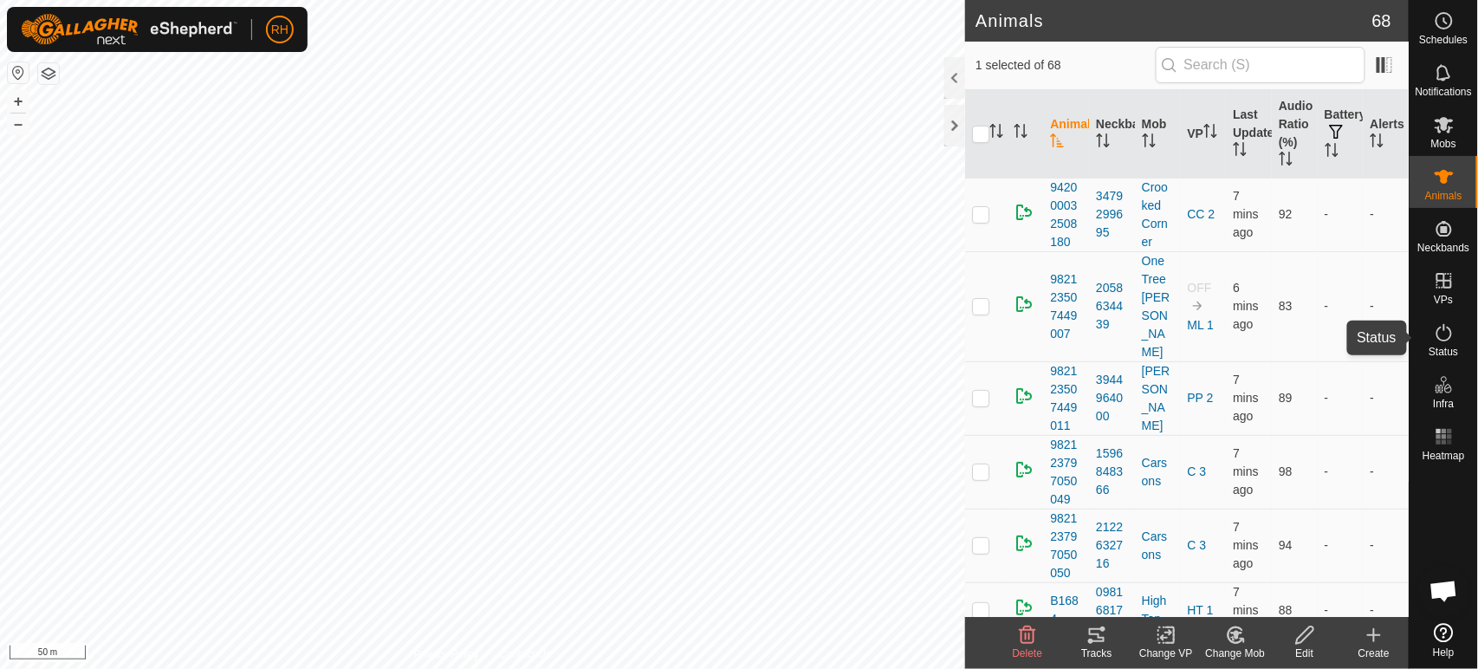
click at [1441, 328] on icon at bounding box center [1444, 332] width 21 height 21
